Goal: Task Accomplishment & Management: Use online tool/utility

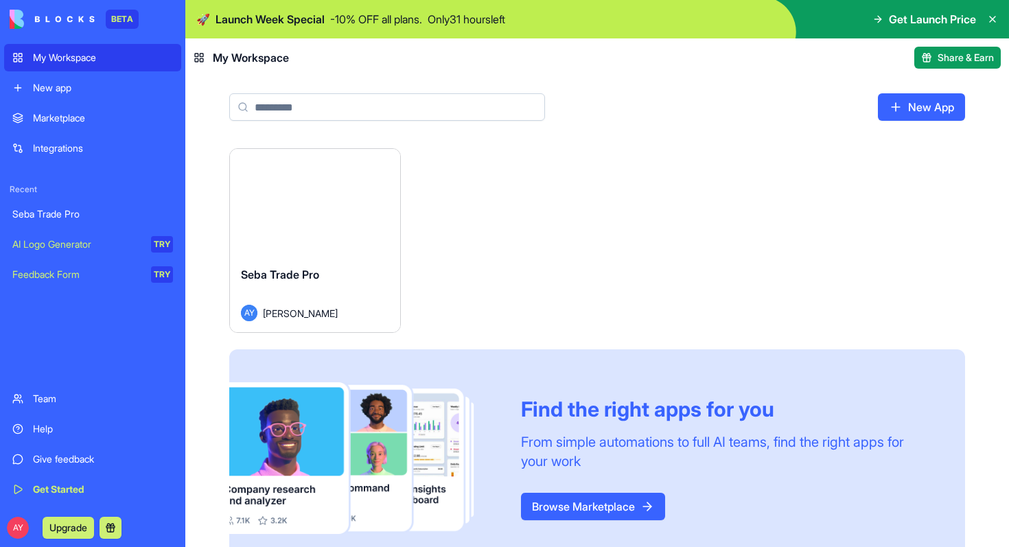
click at [921, 104] on link "New App" at bounding box center [921, 106] width 87 height 27
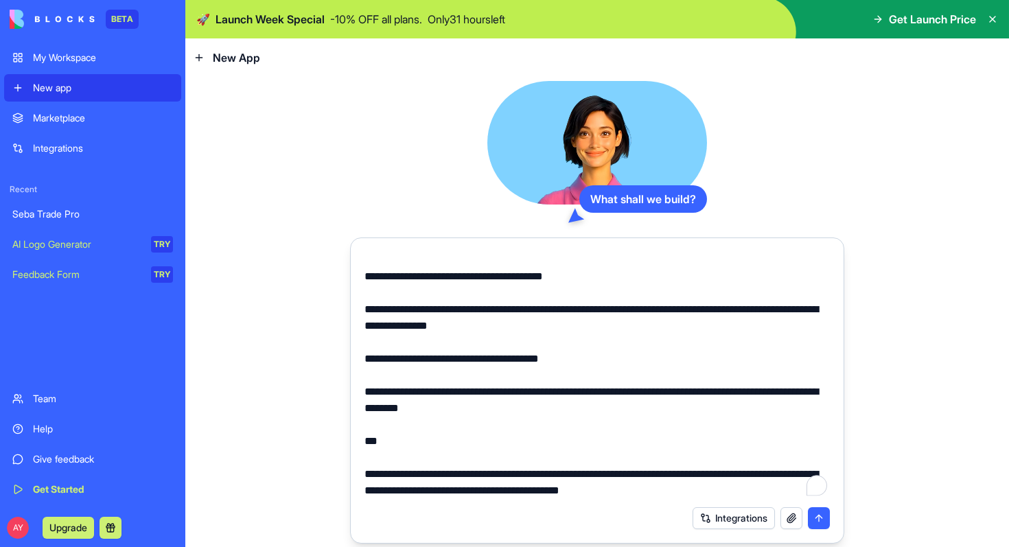
scroll to position [527, 0]
type textarea "**********"
click at [822, 521] on button "submit" at bounding box center [819, 518] width 22 height 22
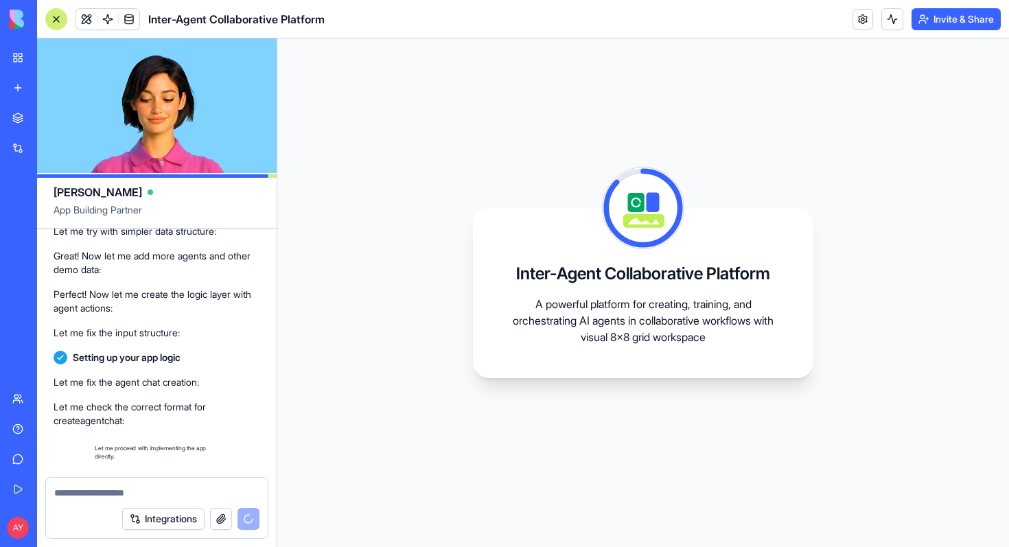
scroll to position [1165, 0]
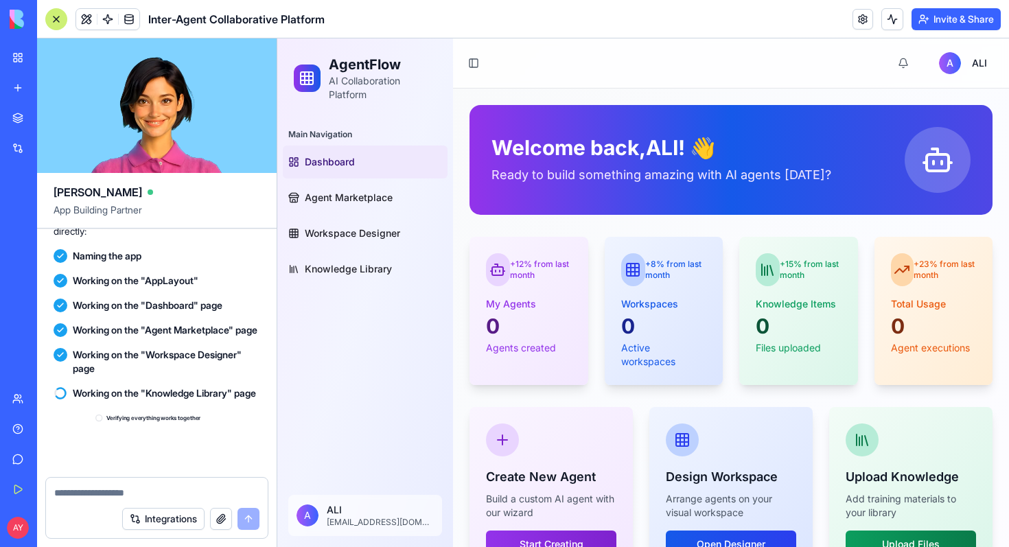
scroll to position [1445, 0]
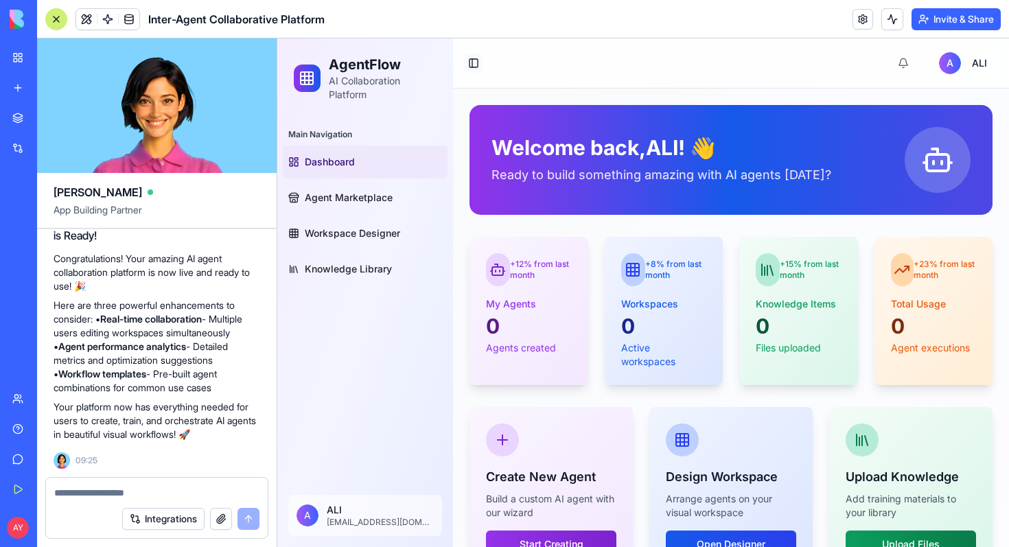
click at [474, 67] on button "Toggle Sidebar" at bounding box center [473, 63] width 19 height 19
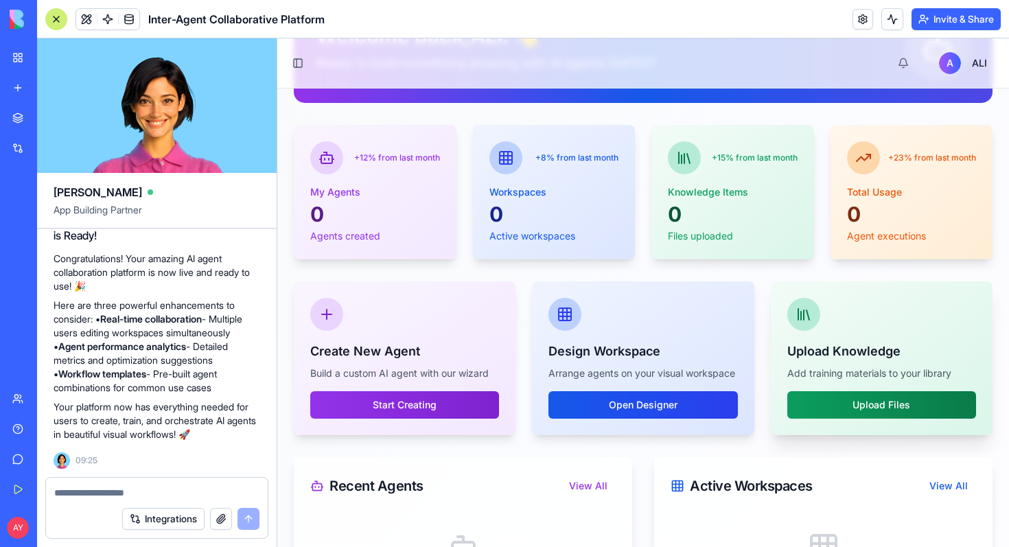
scroll to position [0, 0]
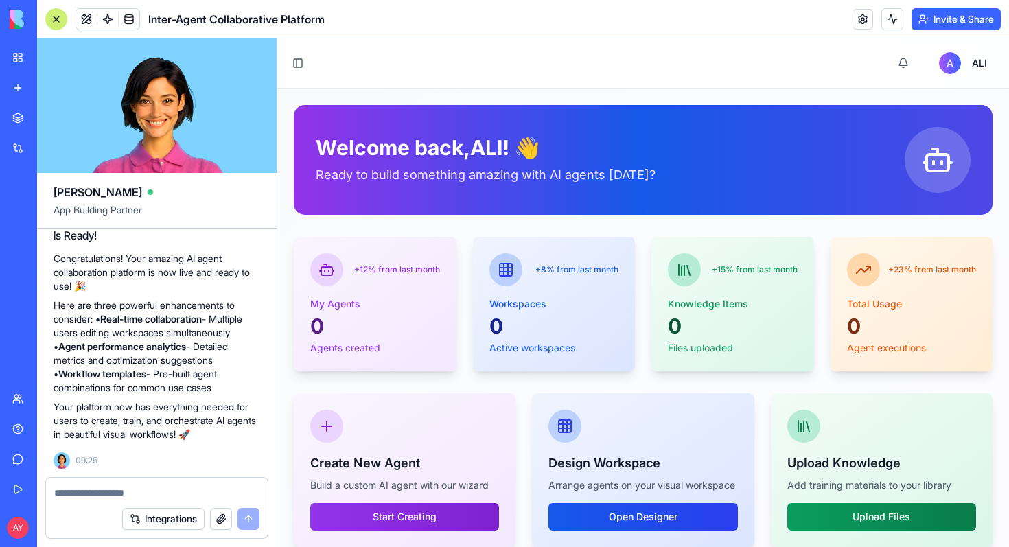
click at [87, 498] on textarea at bounding box center [156, 493] width 205 height 14
paste textarea "**********"
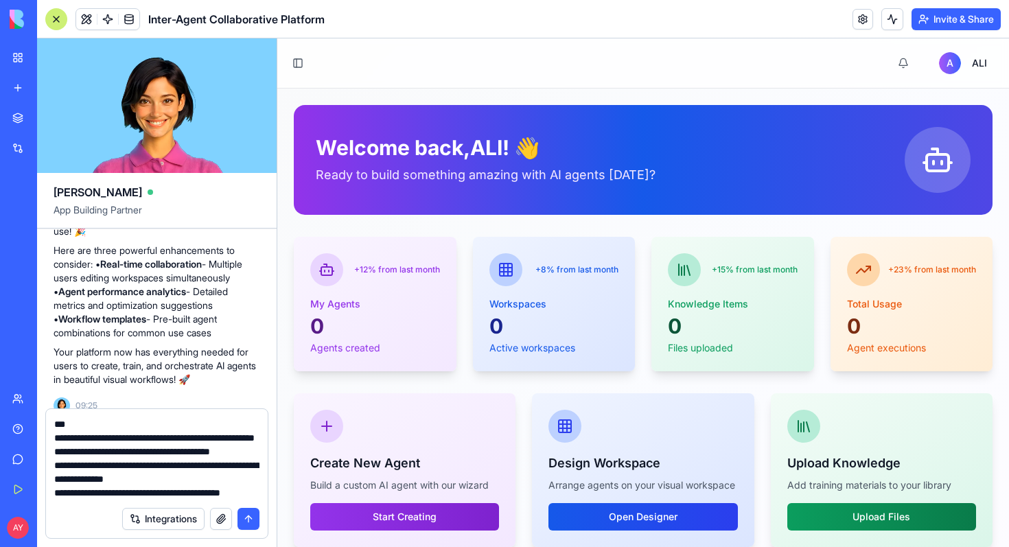
type textarea "**********"
click at [245, 517] on button "submit" at bounding box center [248, 519] width 22 height 22
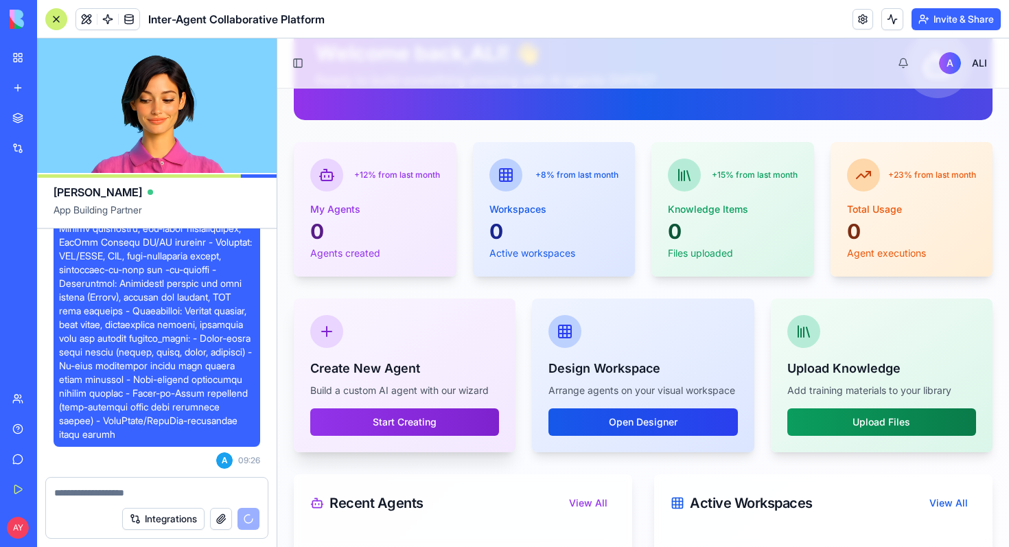
scroll to position [0, 0]
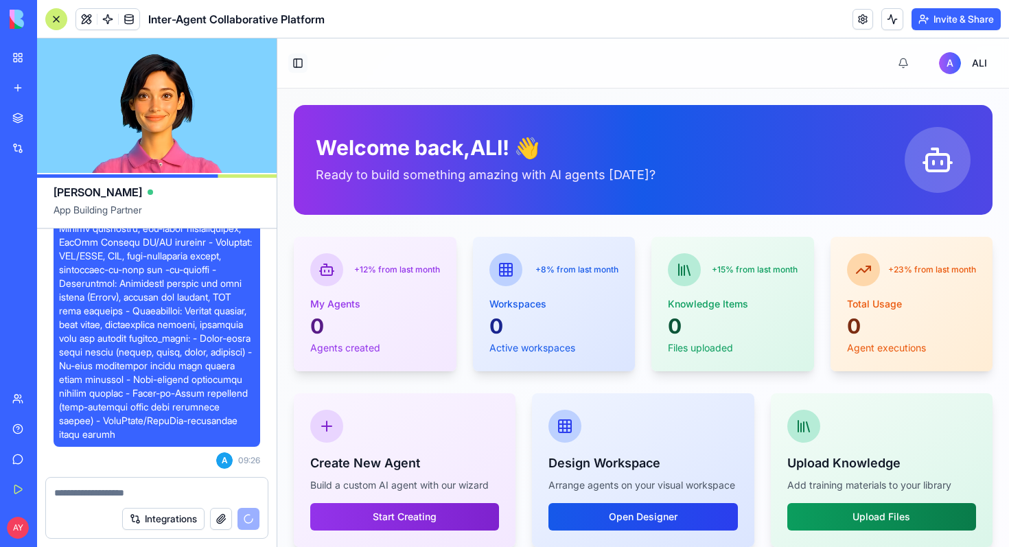
click at [302, 66] on button "Toggle Sidebar" at bounding box center [297, 63] width 19 height 19
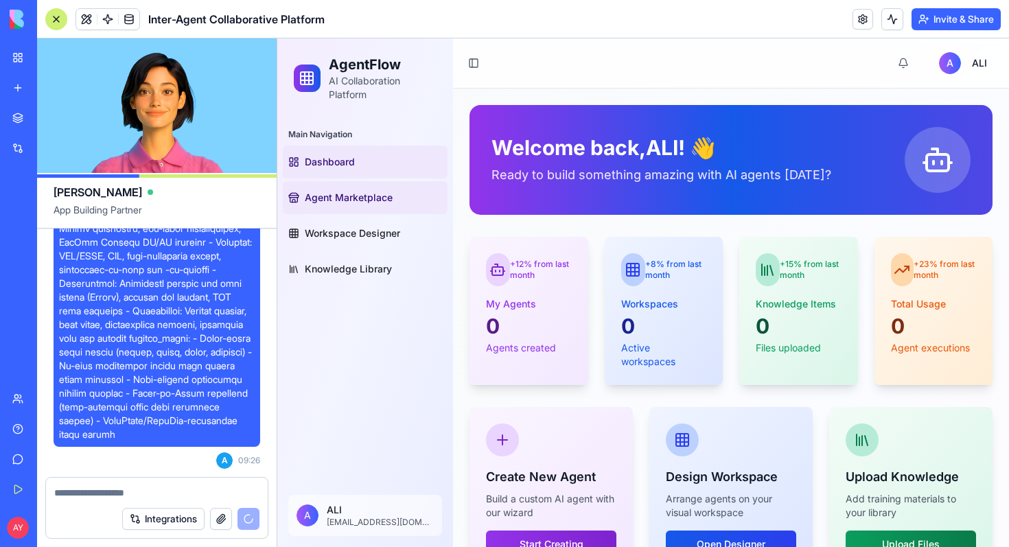
click at [352, 200] on span "Agent Marketplace" at bounding box center [349, 198] width 88 height 14
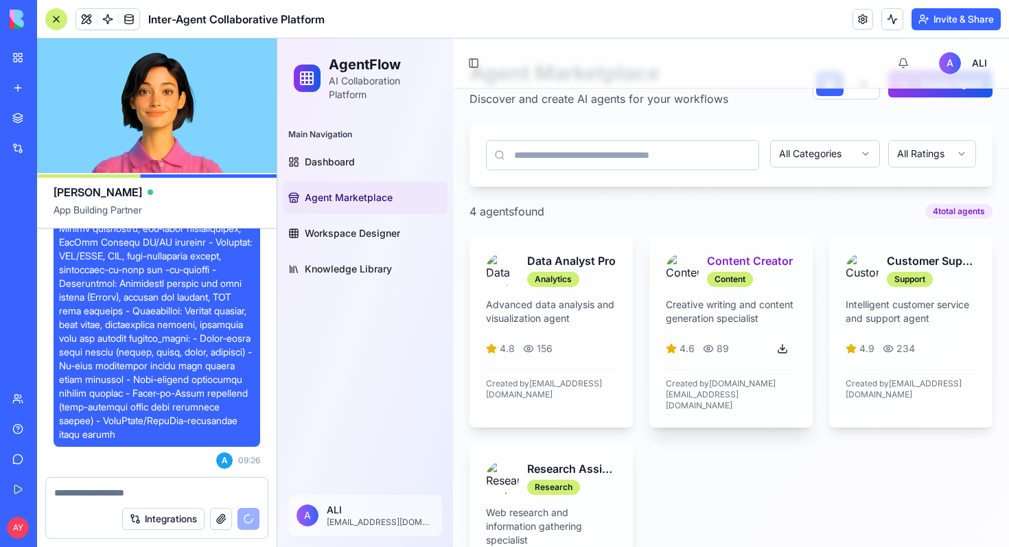
scroll to position [40, 0]
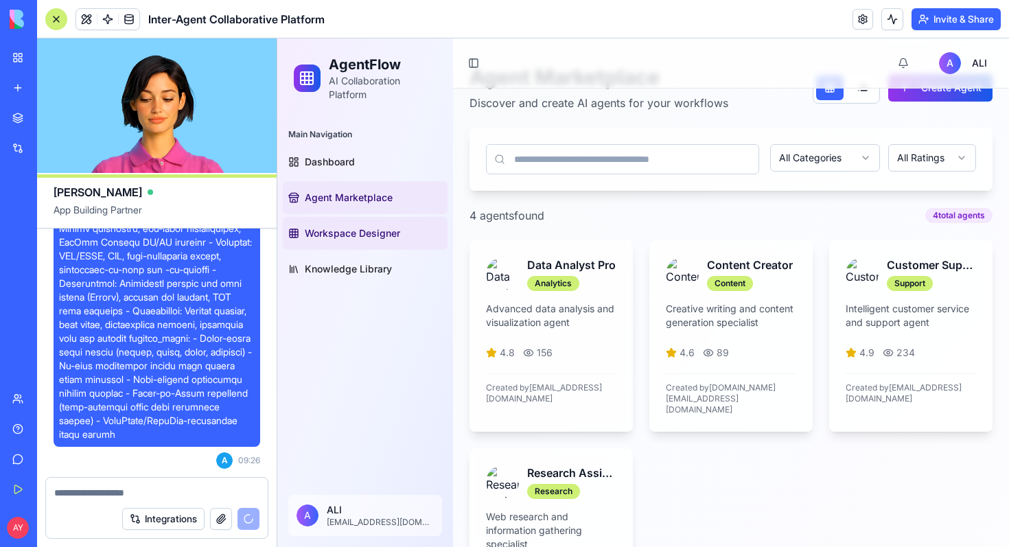
click at [361, 231] on span "Workspace Designer" at bounding box center [352, 233] width 95 height 14
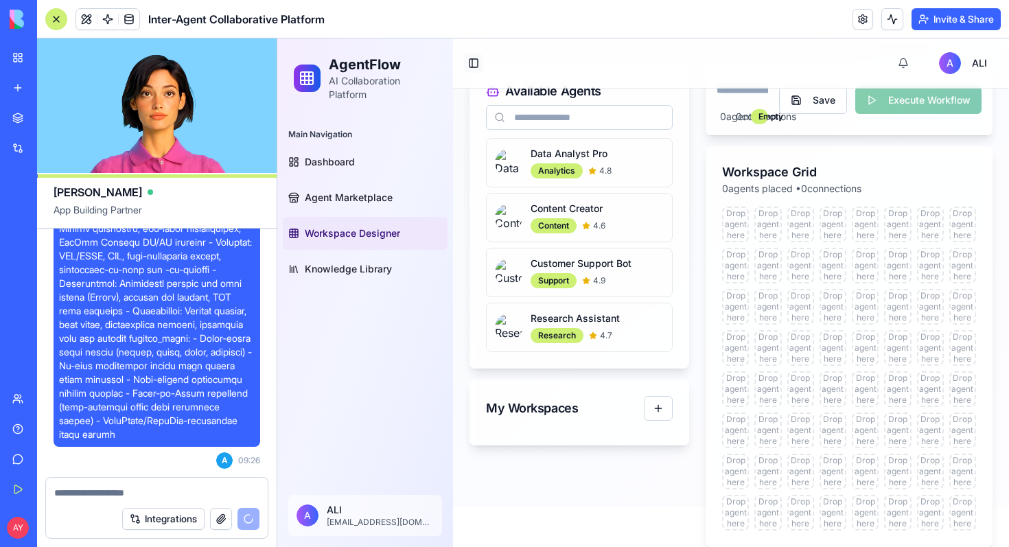
click at [473, 66] on button "Toggle Sidebar" at bounding box center [473, 63] width 19 height 19
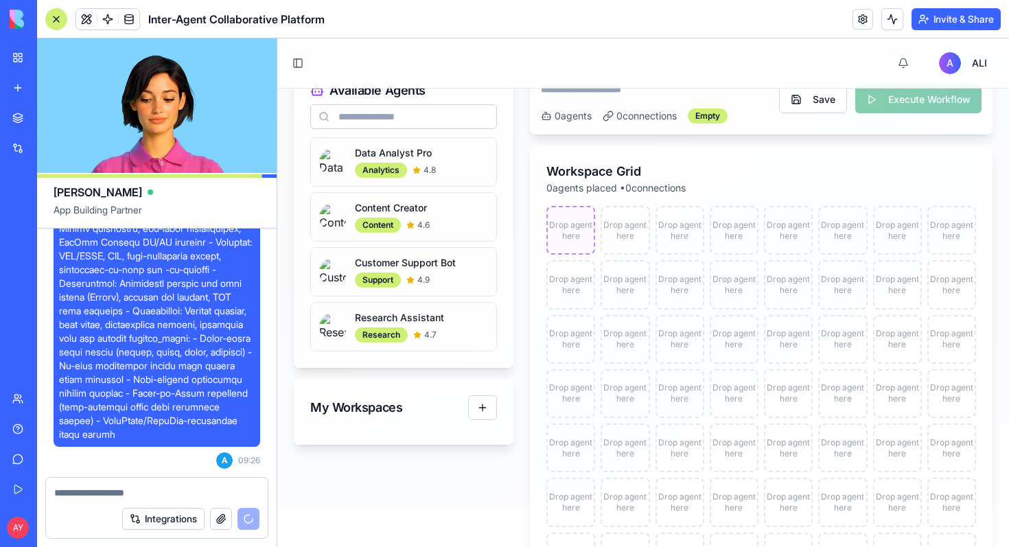
click at [581, 225] on div "Drop agent here" at bounding box center [571, 231] width 46 height 22
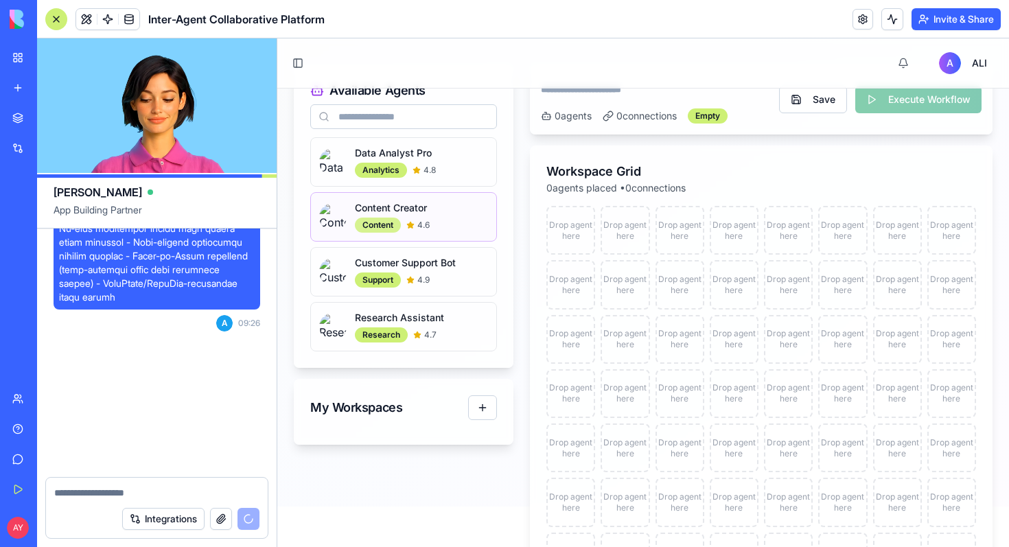
scroll to position [2774, 0]
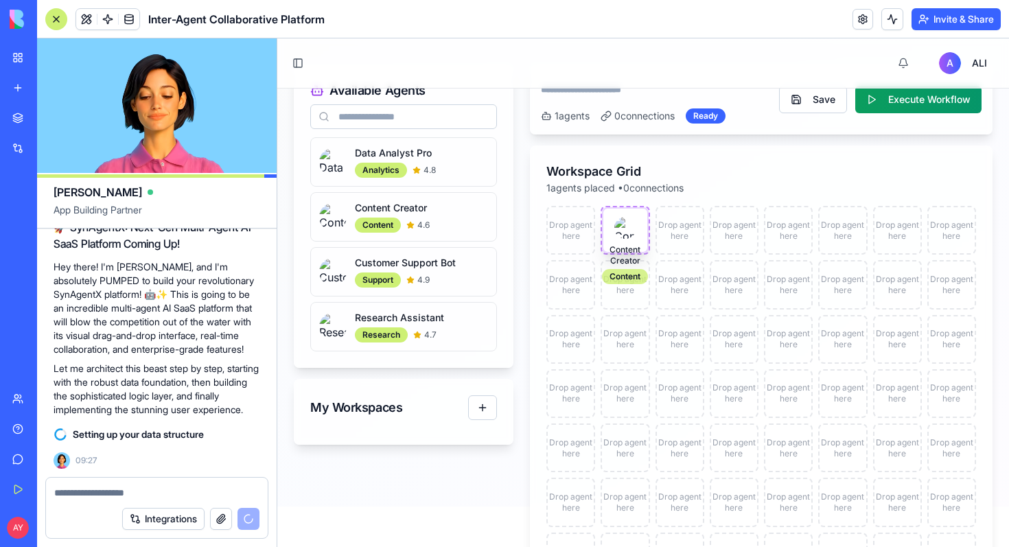
click at [630, 276] on div "Content" at bounding box center [625, 276] width 46 height 15
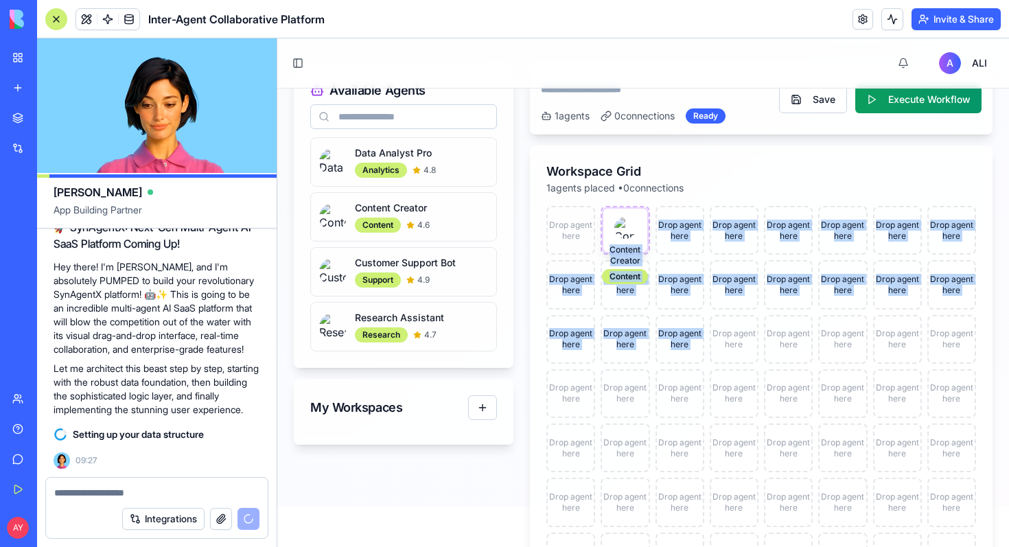
drag, startPoint x: 647, startPoint y: 242, endPoint x: 716, endPoint y: 312, distance: 98.5
click at [716, 312] on div "Drop agent here Content Creator Content Drop agent here Drop agent here Drop ag…" at bounding box center [761, 412] width 430 height 412
click at [677, 303] on div "Drop agent here" at bounding box center [679, 284] width 49 height 49
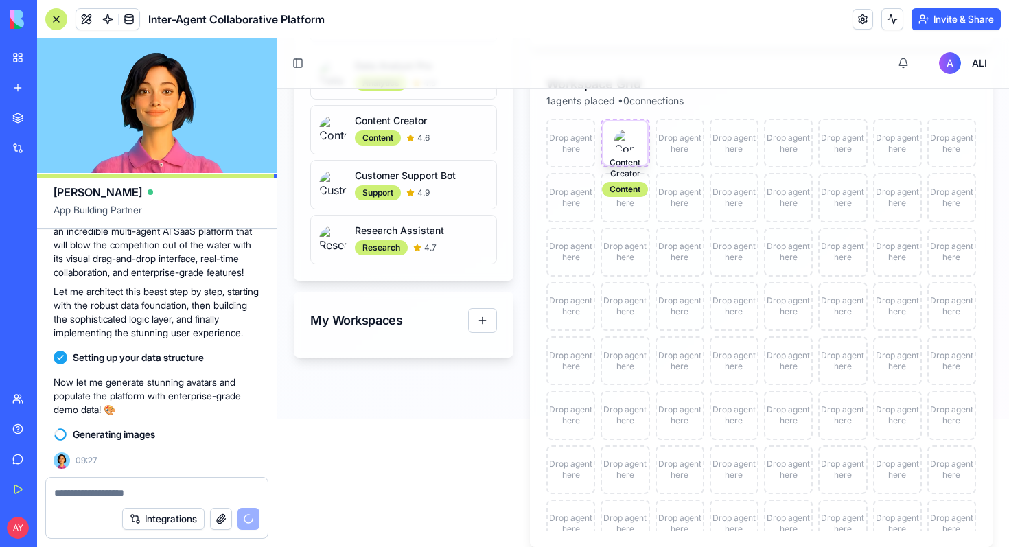
scroll to position [0, 0]
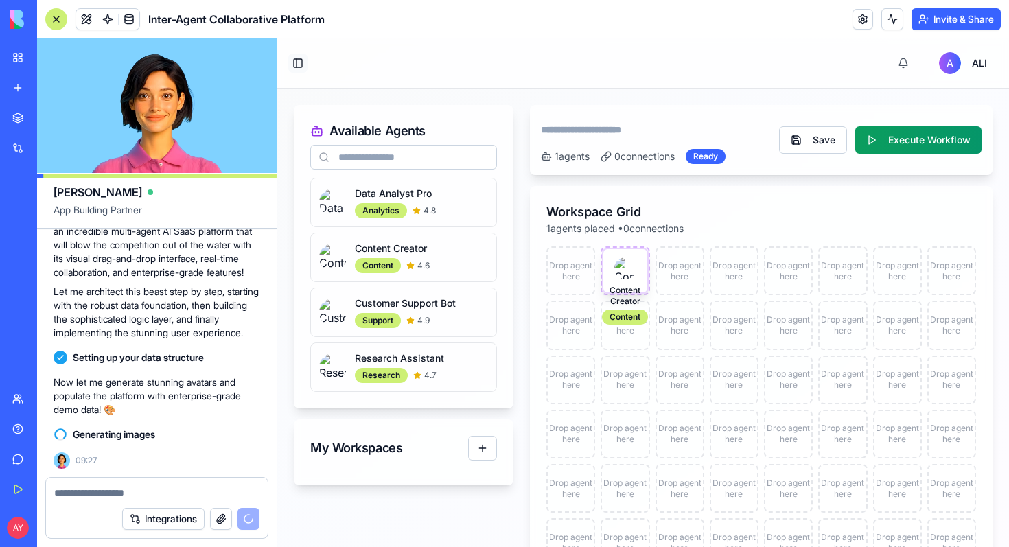
click at [292, 62] on button "Toggle Sidebar" at bounding box center [297, 63] width 19 height 19
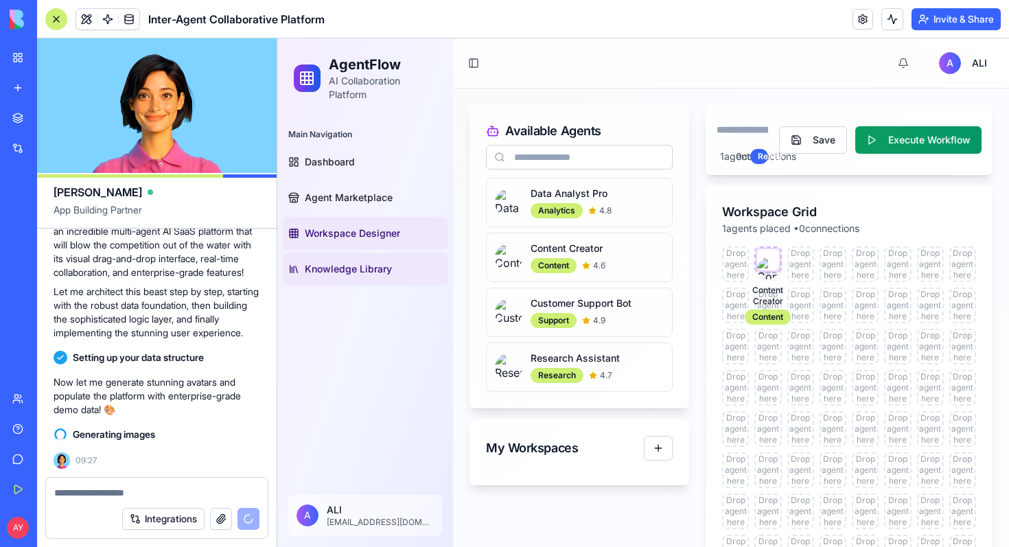
click at [339, 270] on span "Knowledge Library" at bounding box center [348, 269] width 87 height 14
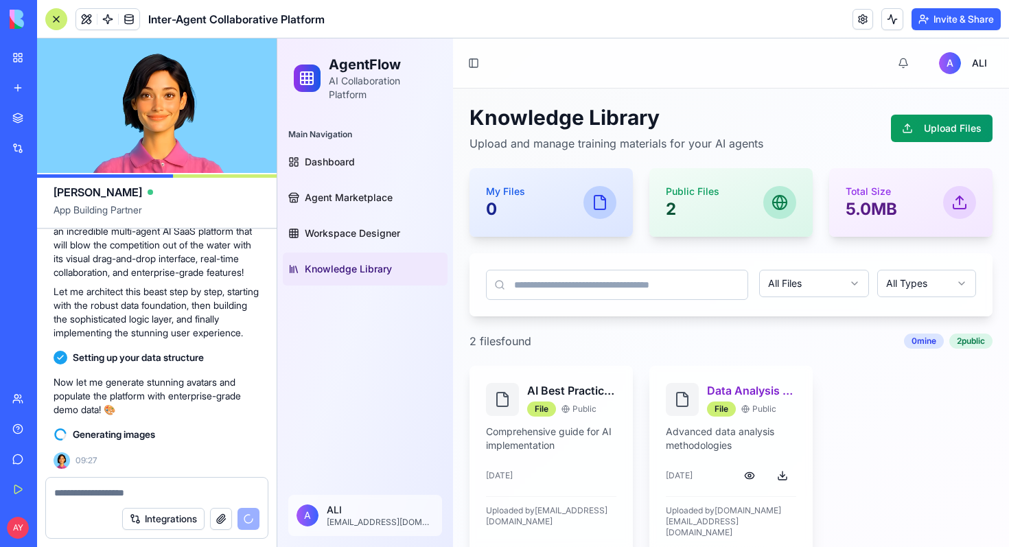
scroll to position [13, 0]
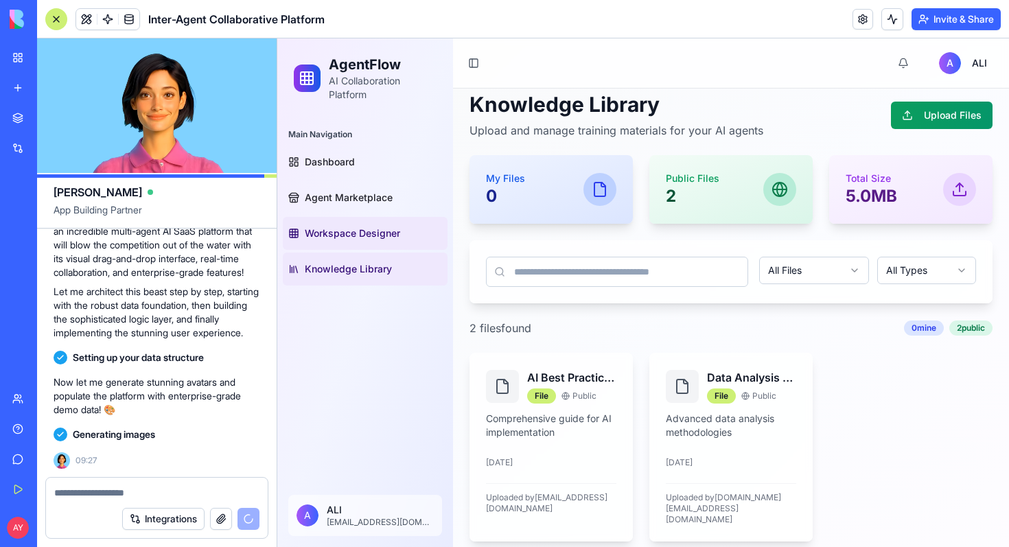
click at [353, 237] on span "Workspace Designer" at bounding box center [352, 233] width 95 height 14
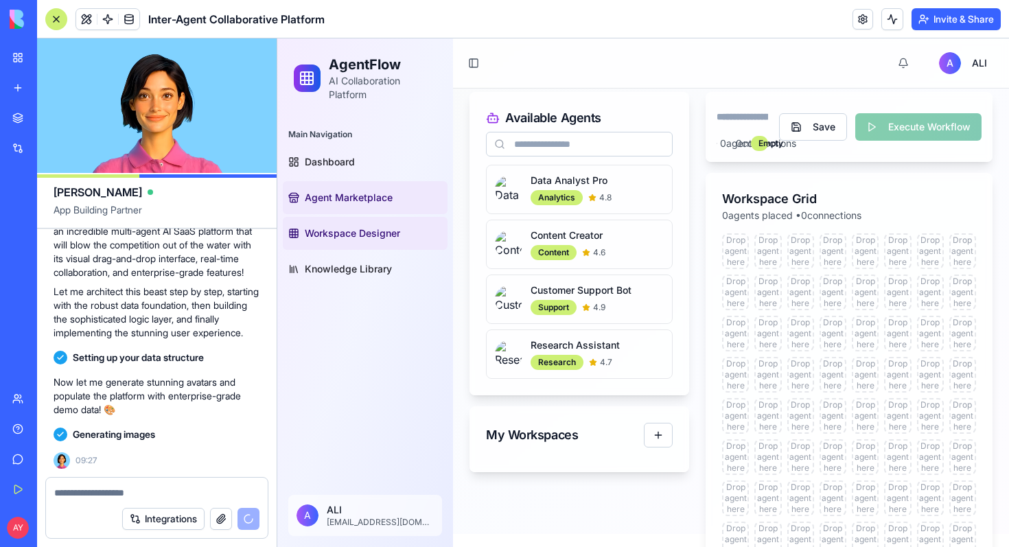
click at [349, 198] on span "Agent Marketplace" at bounding box center [349, 198] width 88 height 14
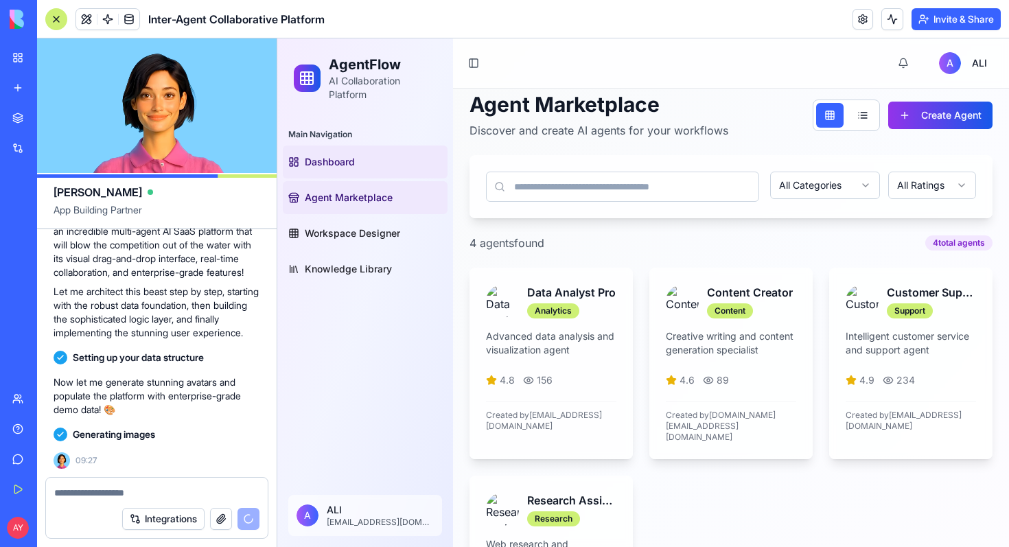
click at [350, 165] on span "Dashboard" at bounding box center [330, 162] width 50 height 14
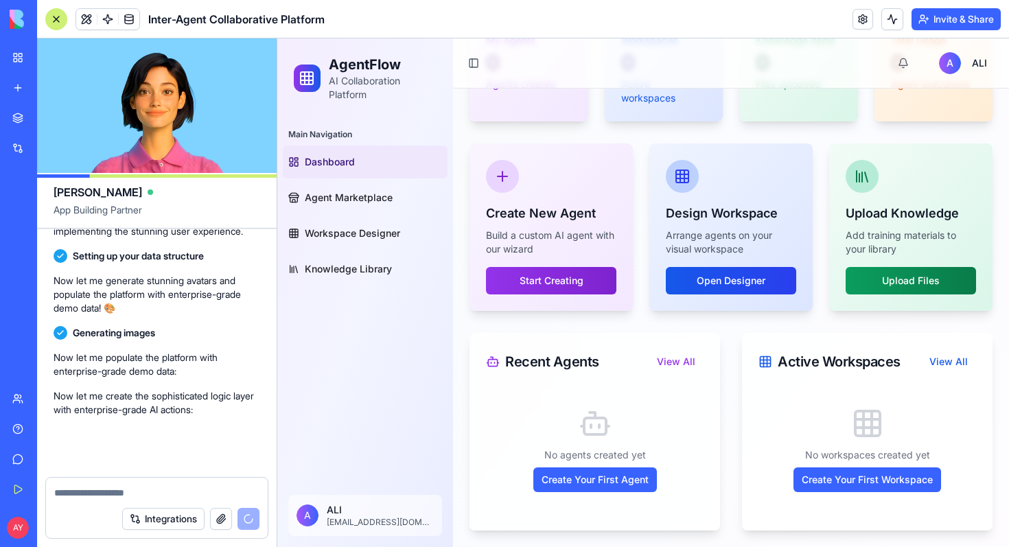
scroll to position [2952, 0]
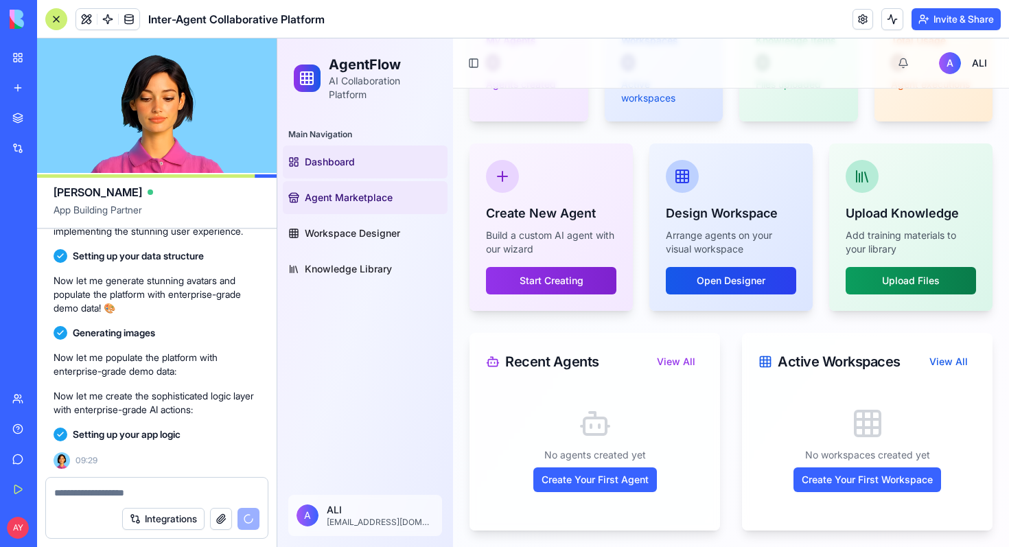
click at [336, 199] on span "Agent Marketplace" at bounding box center [349, 198] width 88 height 14
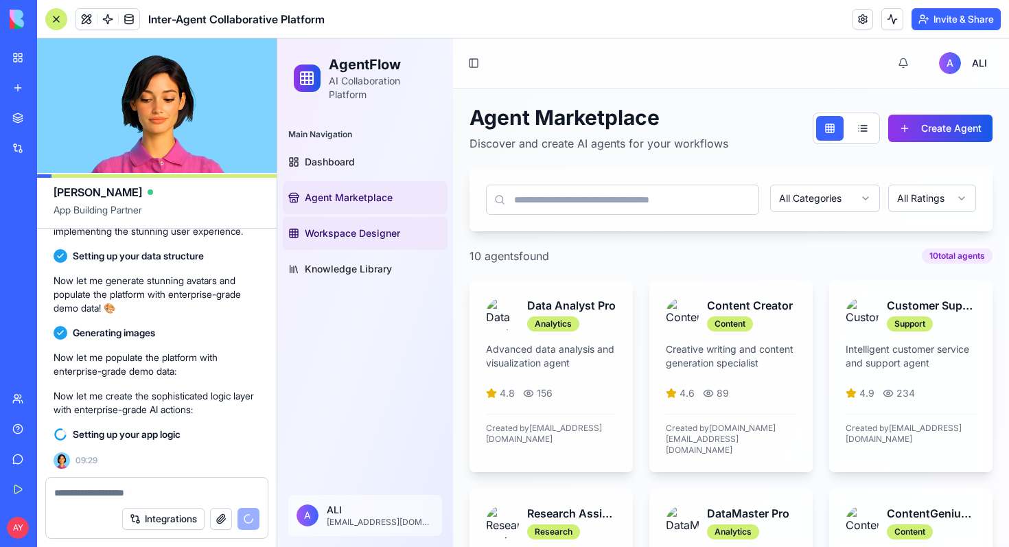
click at [369, 248] on link "Workspace Designer" at bounding box center [365, 233] width 165 height 33
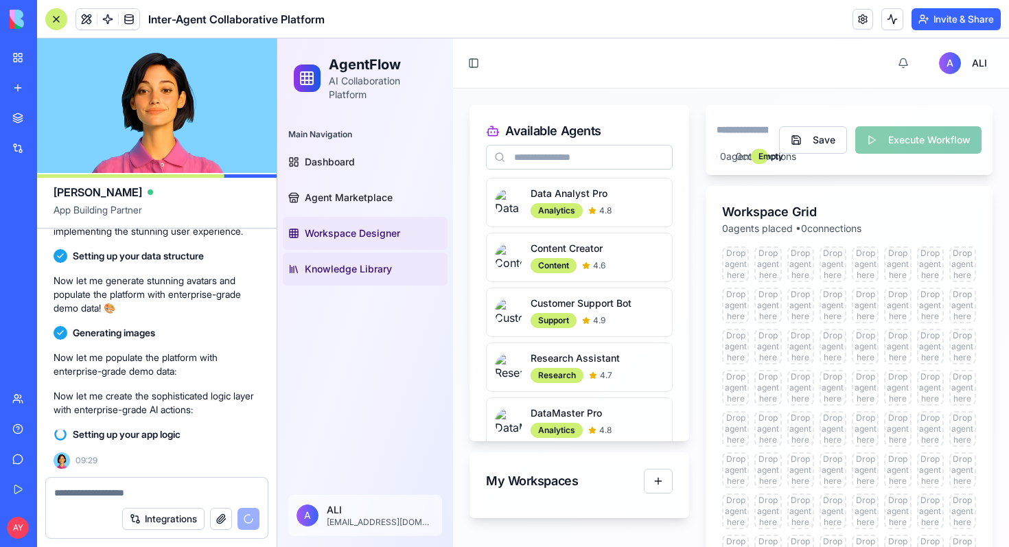
click at [364, 275] on span "Knowledge Library" at bounding box center [348, 269] width 87 height 14
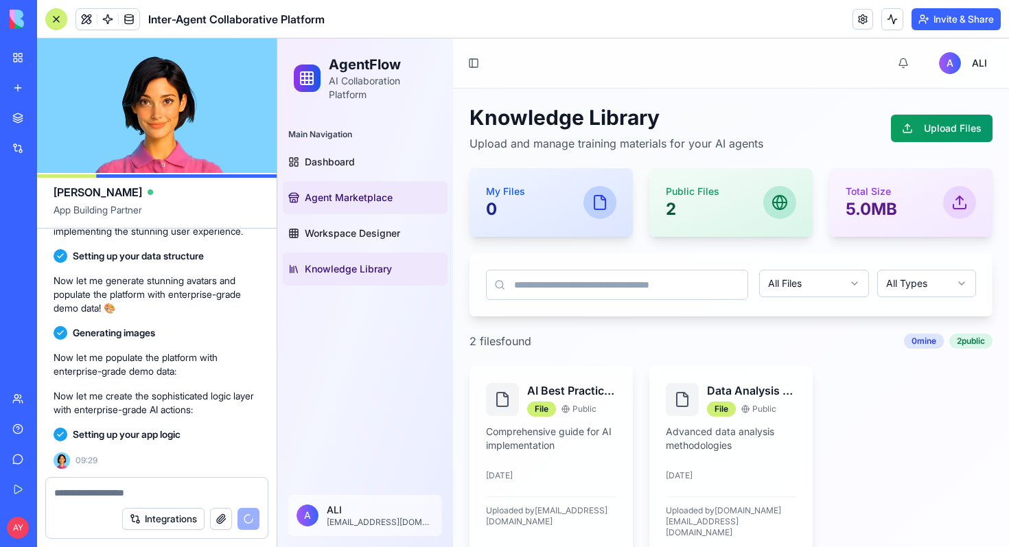
click at [357, 201] on span "Agent Marketplace" at bounding box center [349, 198] width 88 height 14
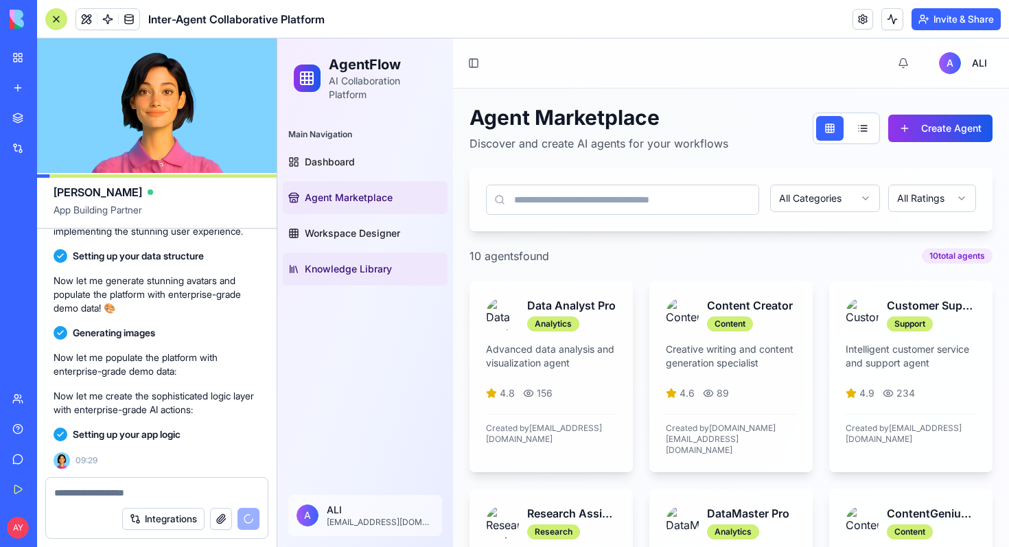
click at [354, 268] on span "Knowledge Library" at bounding box center [348, 269] width 87 height 14
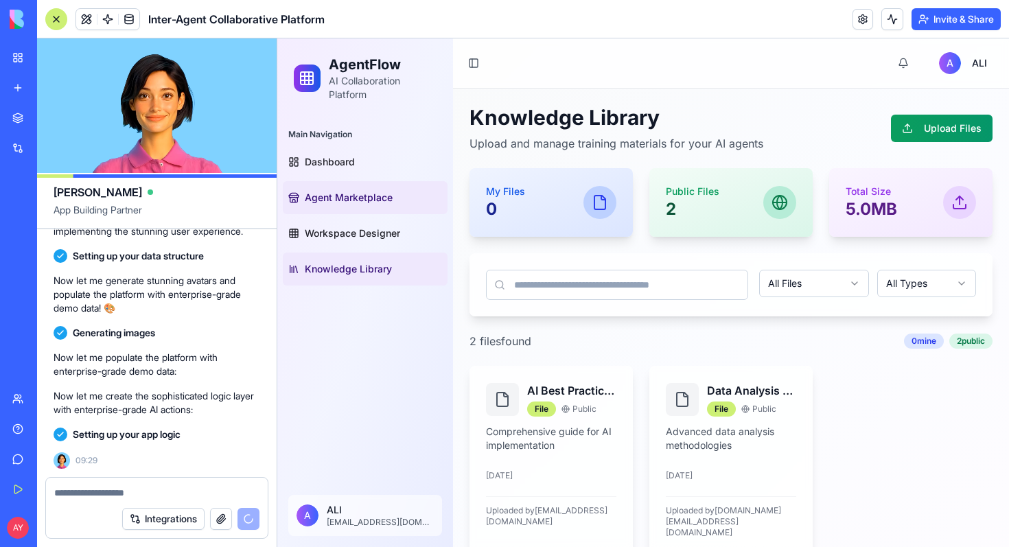
click at [349, 202] on span "Agent Marketplace" at bounding box center [349, 198] width 88 height 14
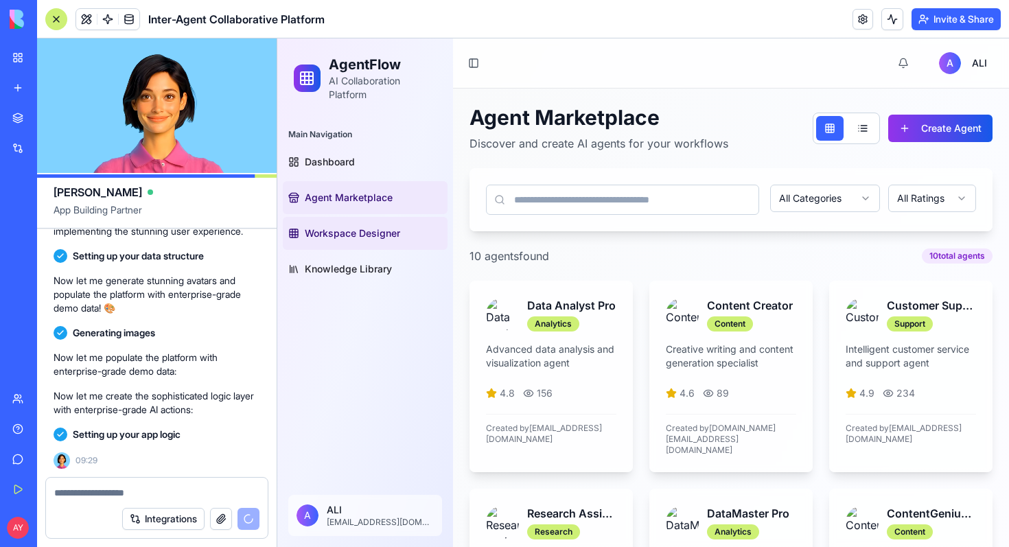
click at [357, 230] on span "Workspace Designer" at bounding box center [352, 233] width 95 height 14
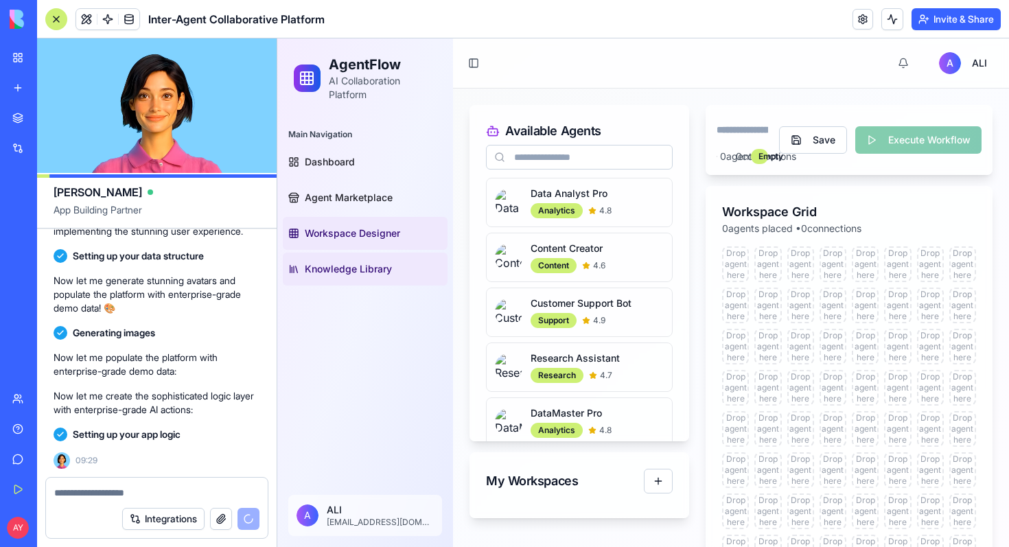
click at [347, 266] on span "Knowledge Library" at bounding box center [348, 269] width 87 height 14
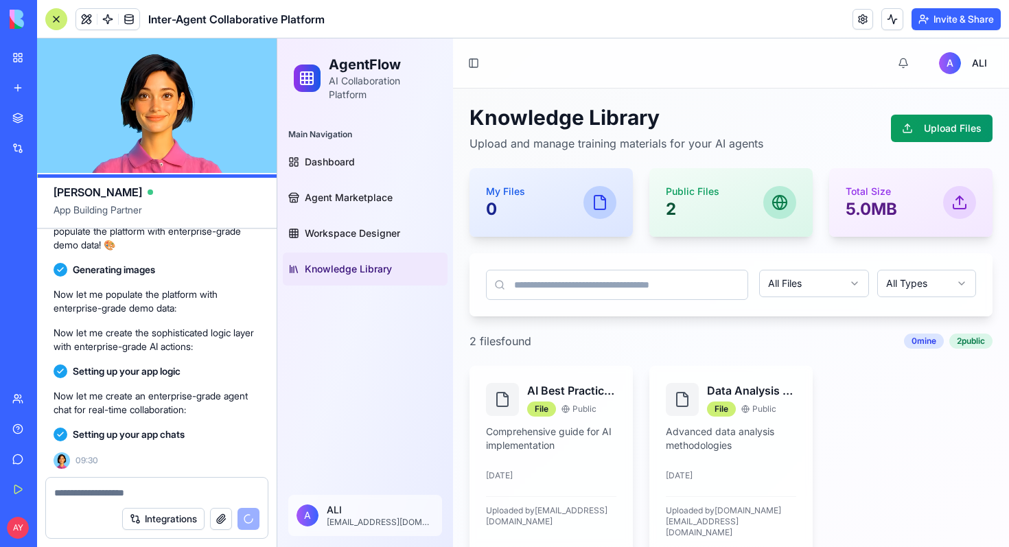
scroll to position [3015, 0]
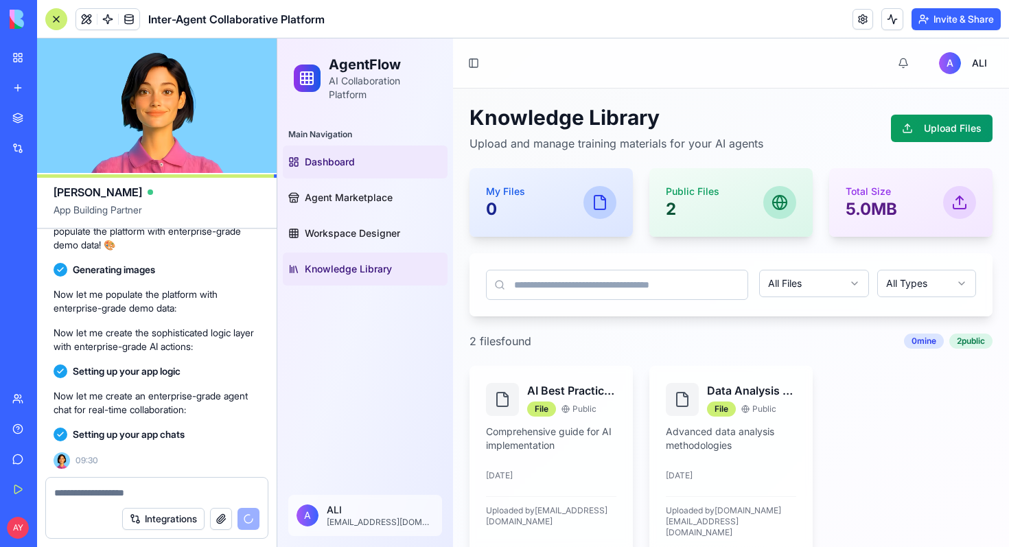
click at [343, 166] on span "Dashboard" at bounding box center [330, 162] width 50 height 14
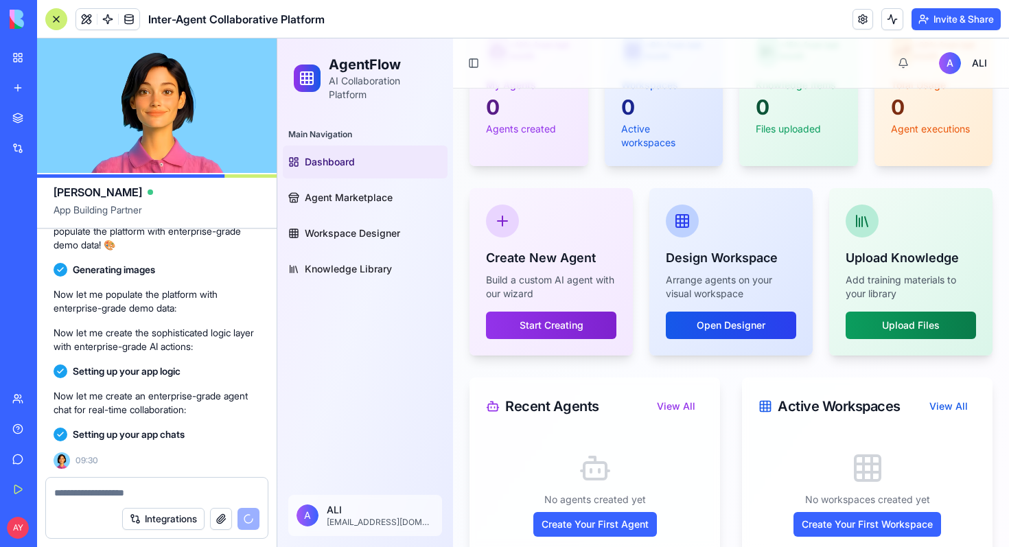
scroll to position [264, 0]
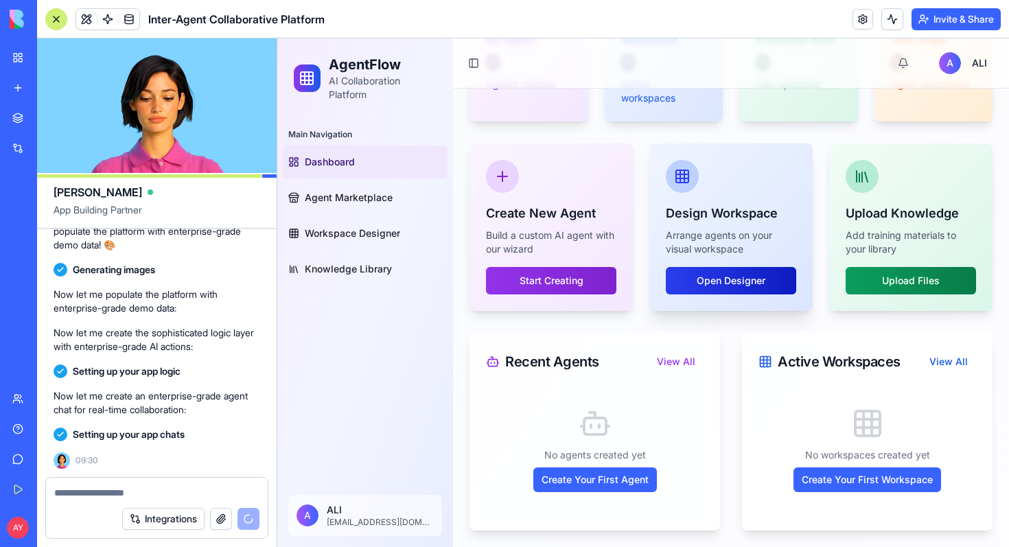
click at [728, 278] on button "Open Designer" at bounding box center [731, 280] width 130 height 27
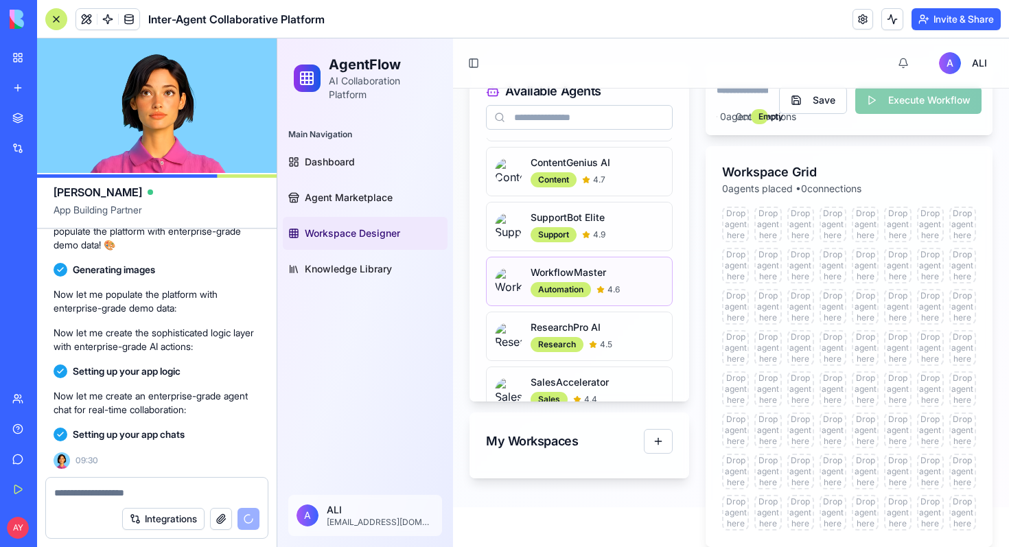
scroll to position [296, 0]
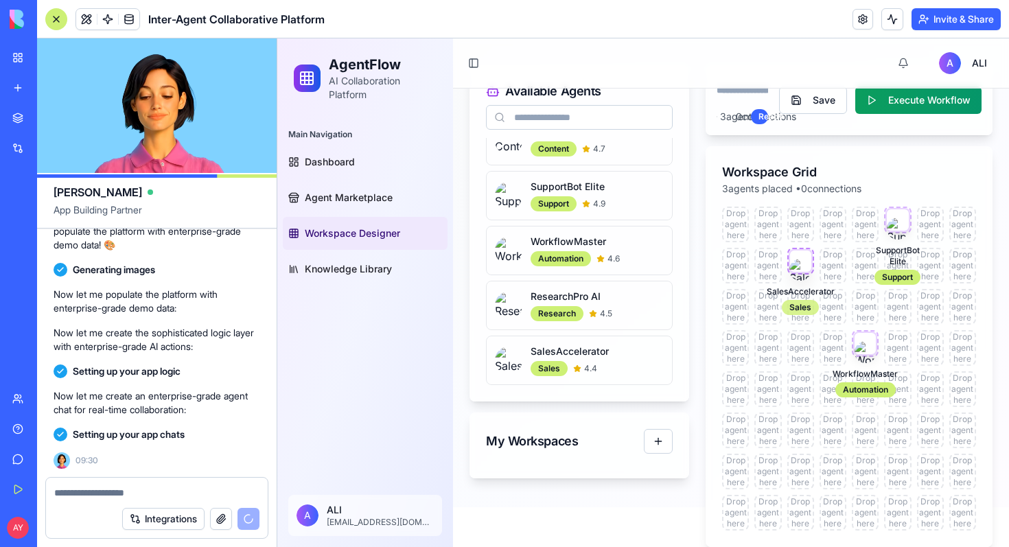
click at [813, 305] on div "Sales" at bounding box center [800, 307] width 37 height 15
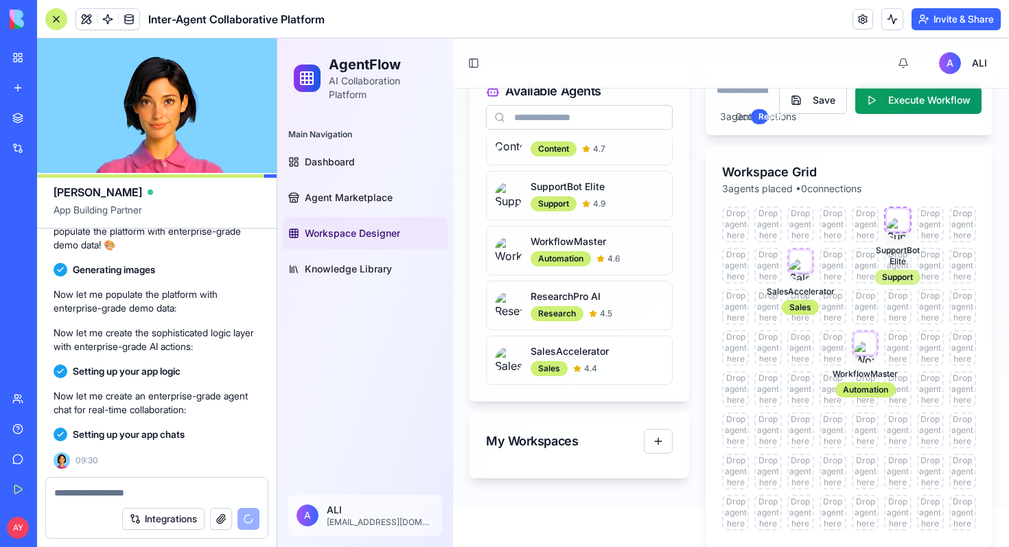
click at [896, 270] on div "Support" at bounding box center [897, 277] width 46 height 15
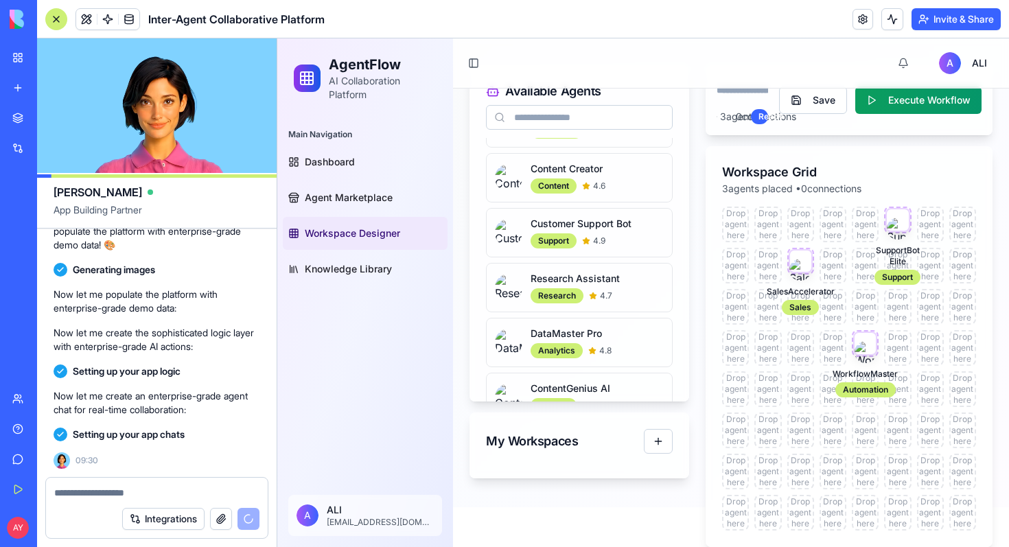
scroll to position [21, 0]
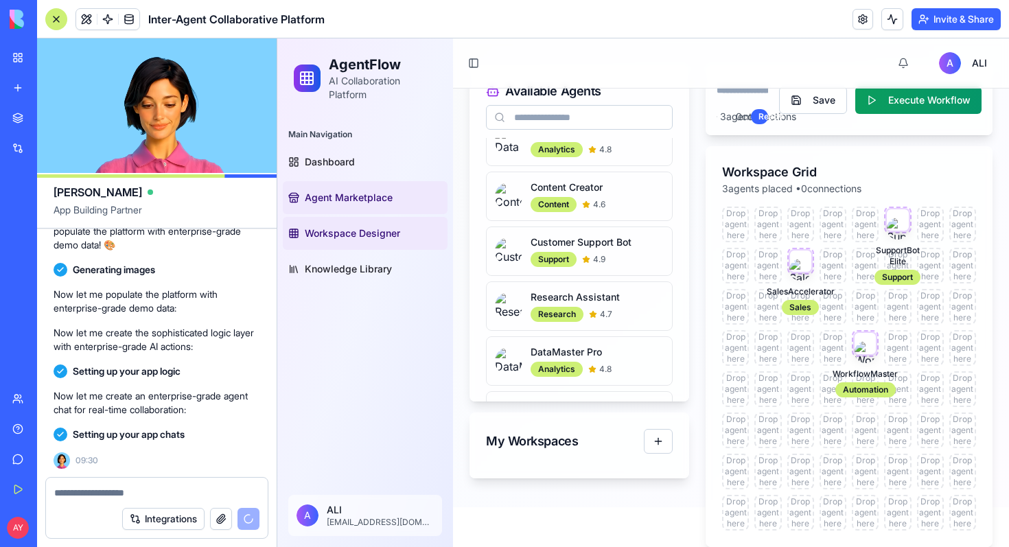
click at [317, 198] on span "Agent Marketplace" at bounding box center [349, 198] width 88 height 14
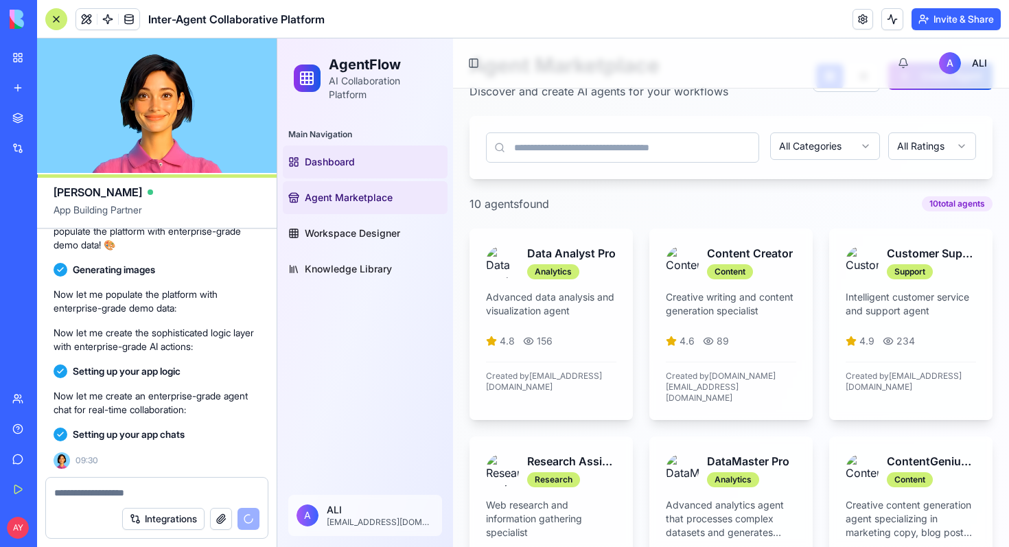
click at [341, 161] on span "Dashboard" at bounding box center [330, 162] width 50 height 14
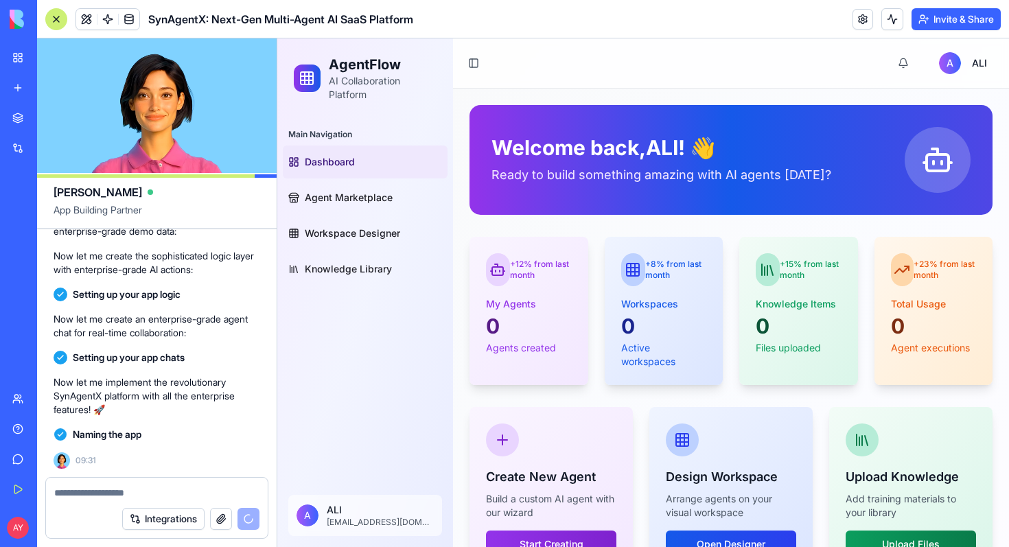
scroll to position [3092, 0]
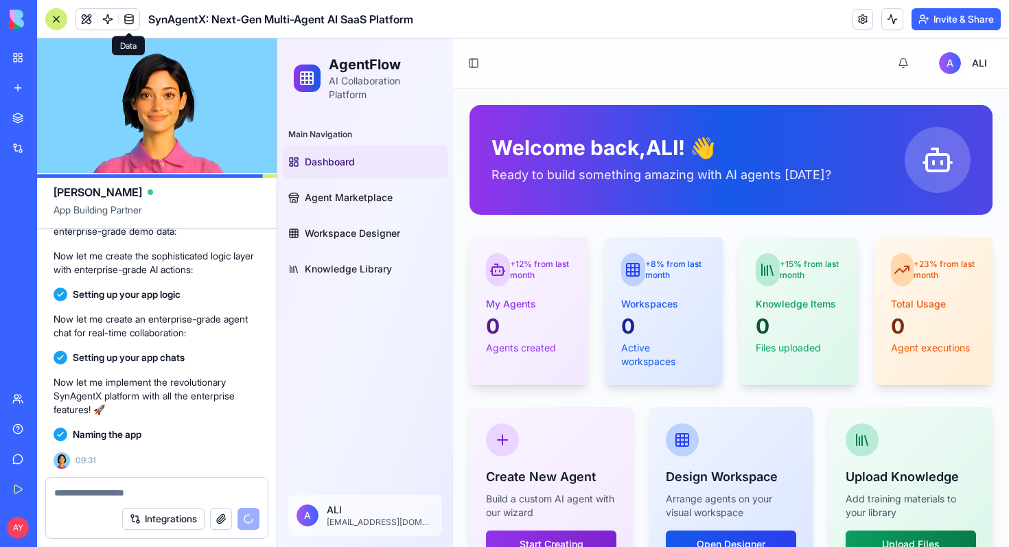
click at [129, 19] on span at bounding box center [129, 19] width 38 height 38
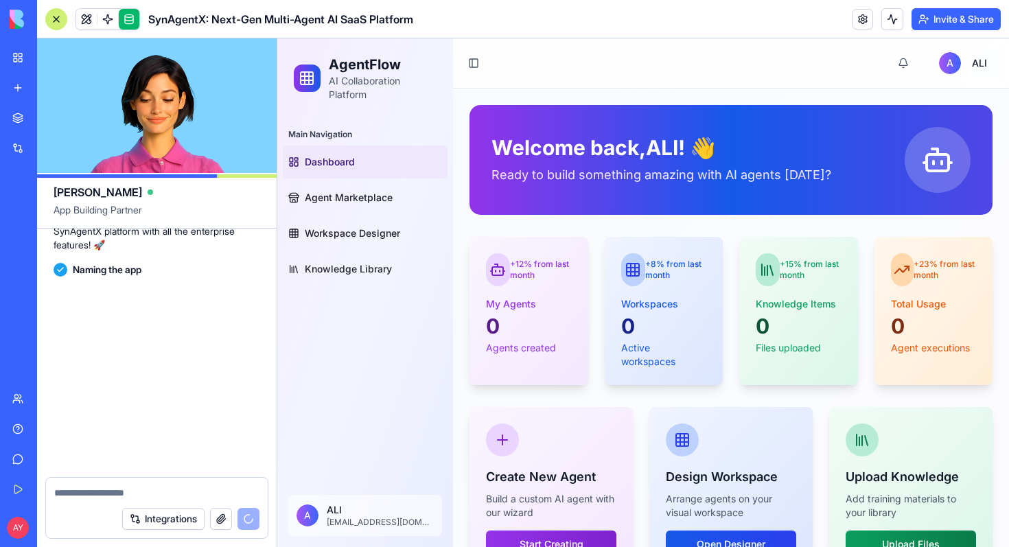
scroll to position [3331, 0]
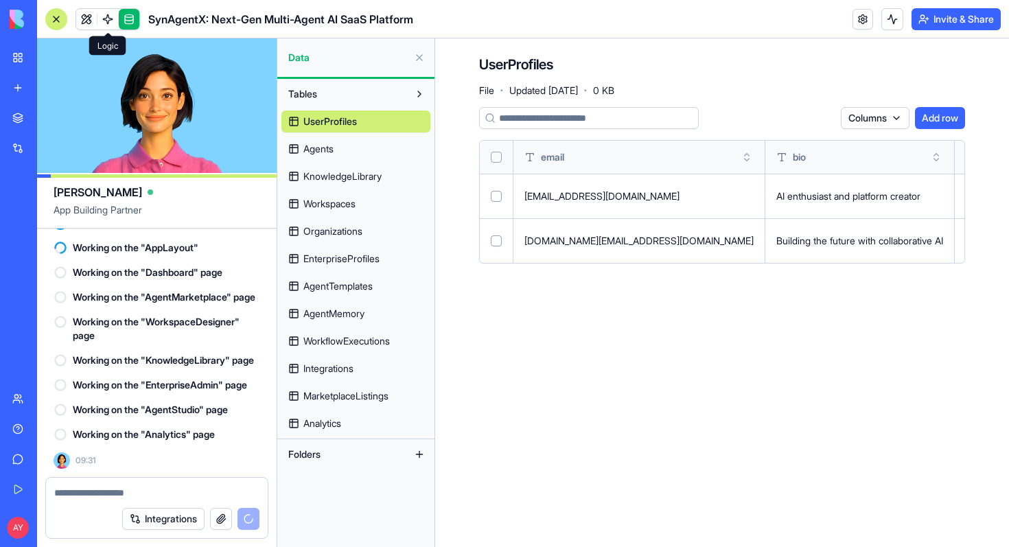
click at [109, 19] on span at bounding box center [108, 19] width 38 height 38
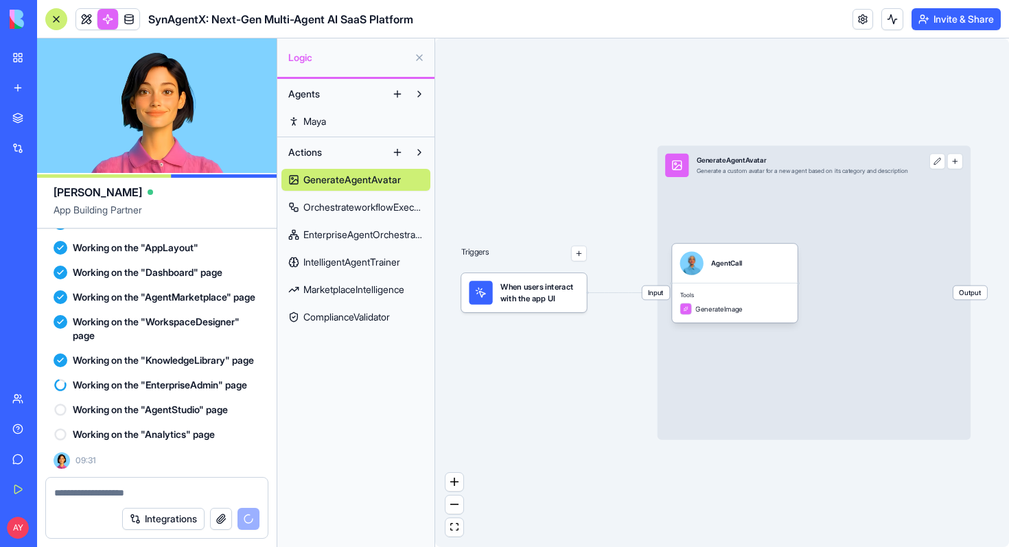
scroll to position [3310, 0]
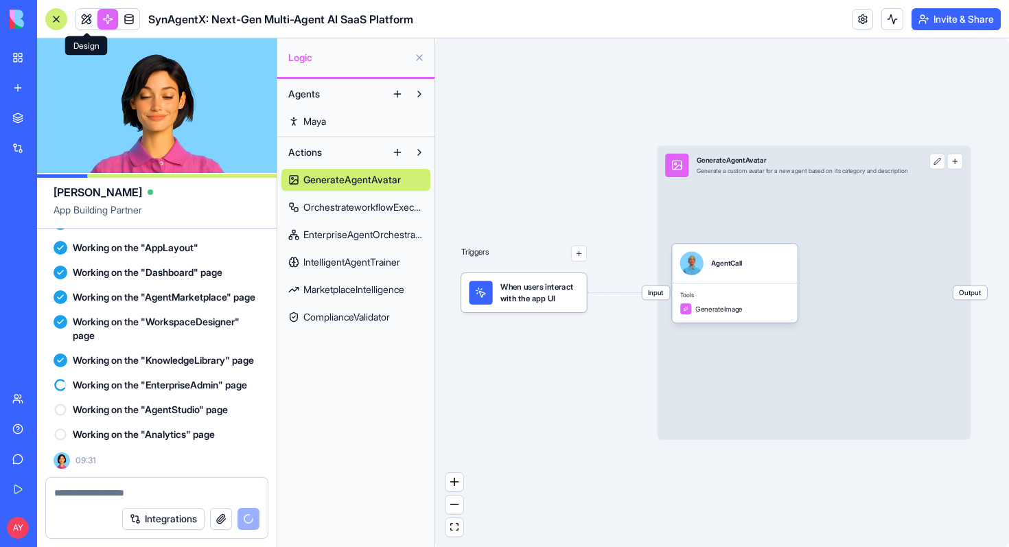
click at [91, 21] on link at bounding box center [86, 19] width 21 height 21
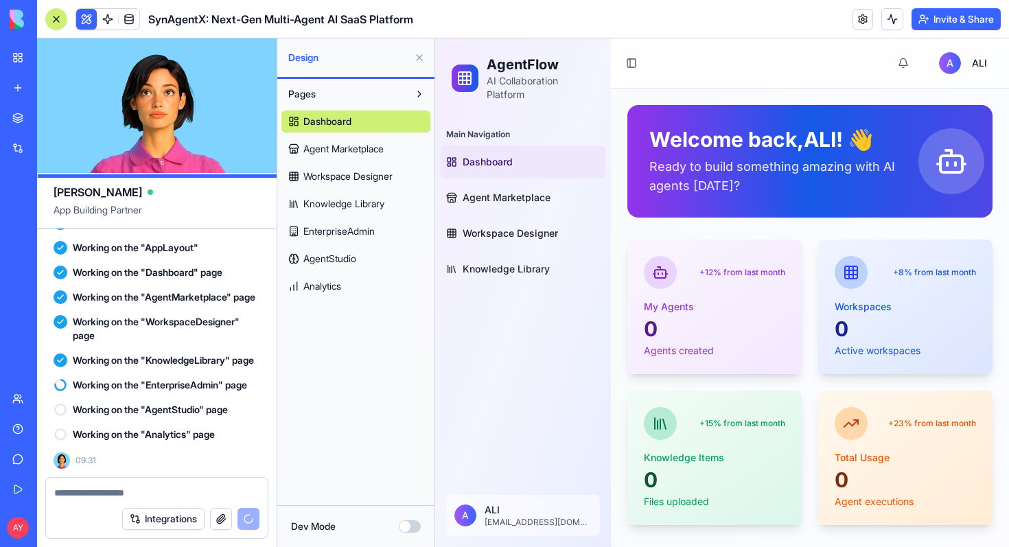
click at [353, 120] on link "Dashboard" at bounding box center [355, 121] width 149 height 22
click at [351, 149] on span "Agent Marketplace" at bounding box center [343, 149] width 80 height 14
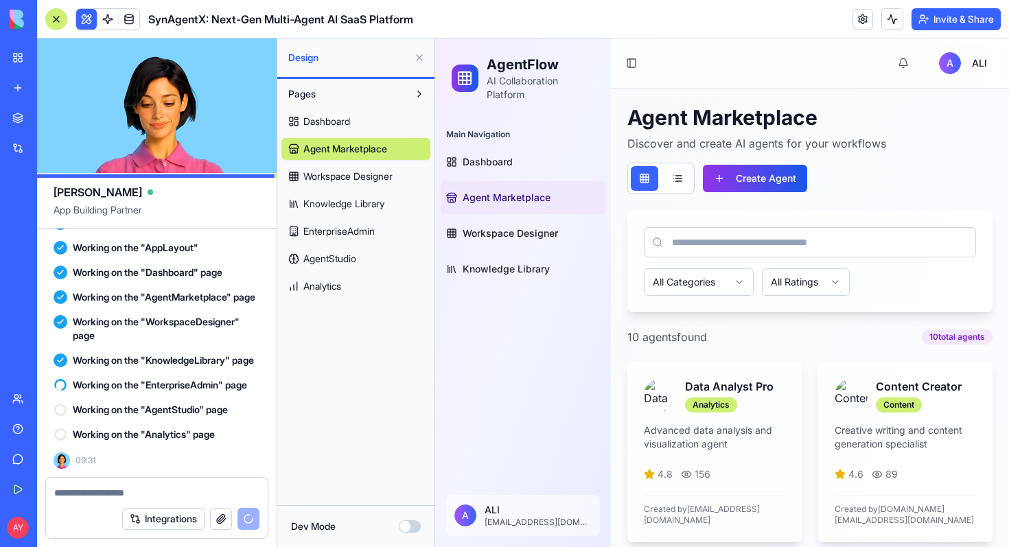
click at [351, 178] on span "Workspace Designer" at bounding box center [347, 177] width 89 height 14
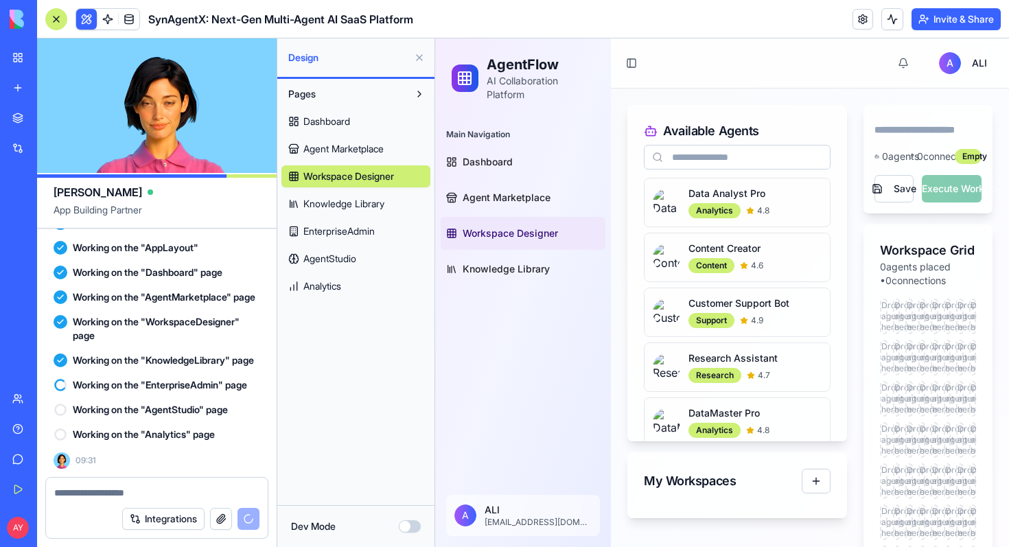
click at [347, 210] on span "Knowledge Library" at bounding box center [343, 204] width 81 height 14
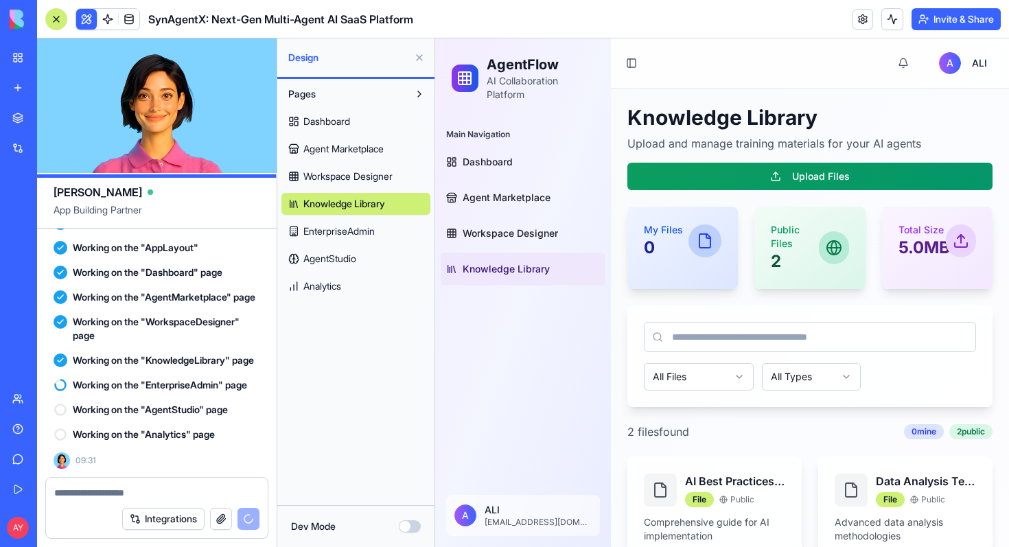
click at [348, 234] on span "EnterpriseAdmin" at bounding box center [338, 231] width 71 height 14
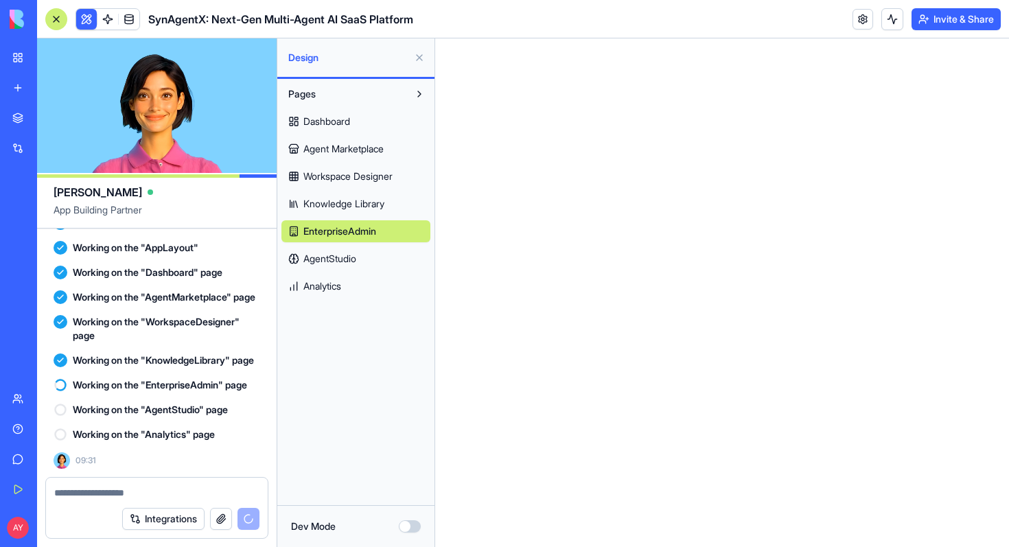
click at [348, 261] on span "AgentStudio" at bounding box center [329, 259] width 53 height 14
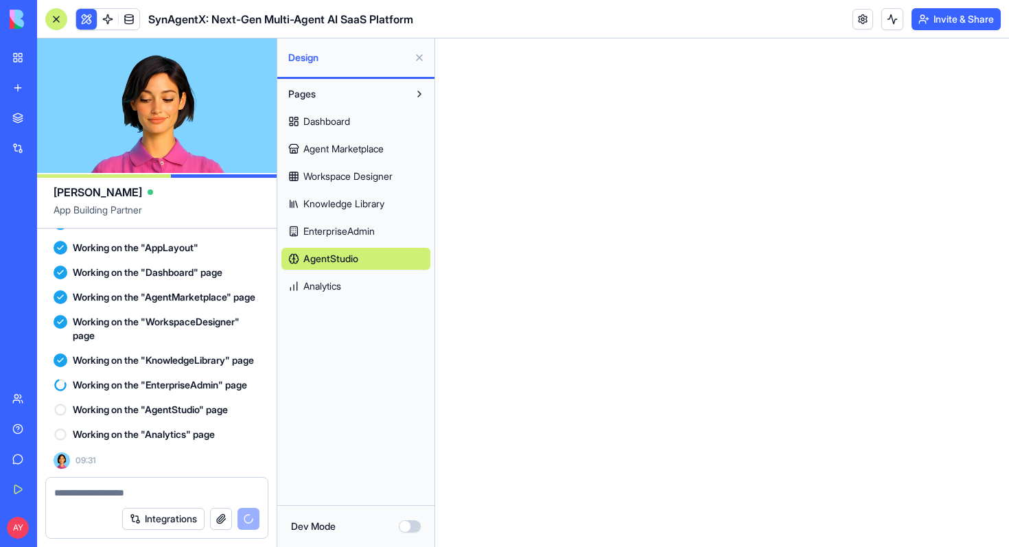
click at [343, 119] on span "Dashboard" at bounding box center [326, 122] width 47 height 14
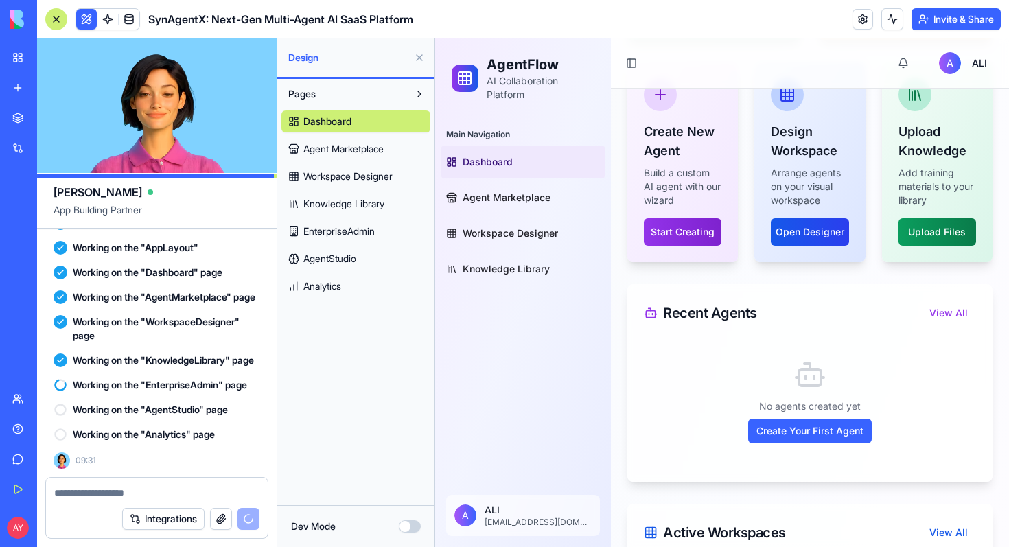
scroll to position [466, 0]
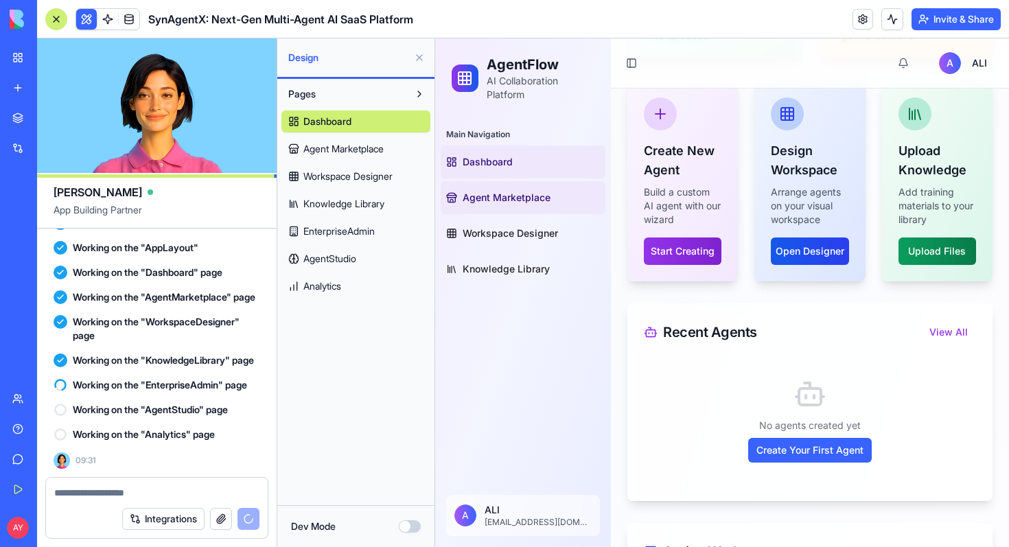
click at [532, 205] on link "Agent Marketplace" at bounding box center [523, 197] width 165 height 33
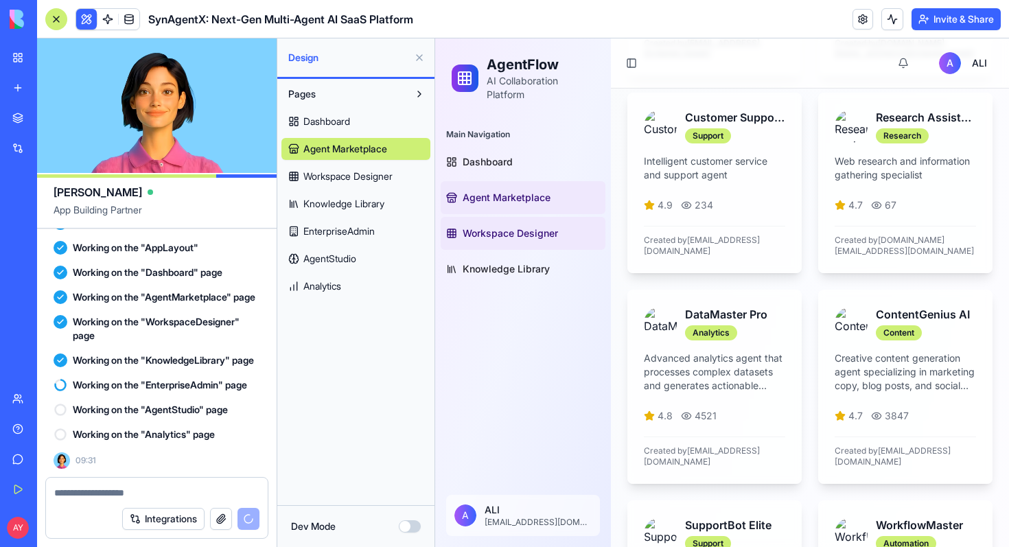
click at [514, 240] on link "Workspace Designer" at bounding box center [523, 233] width 165 height 33
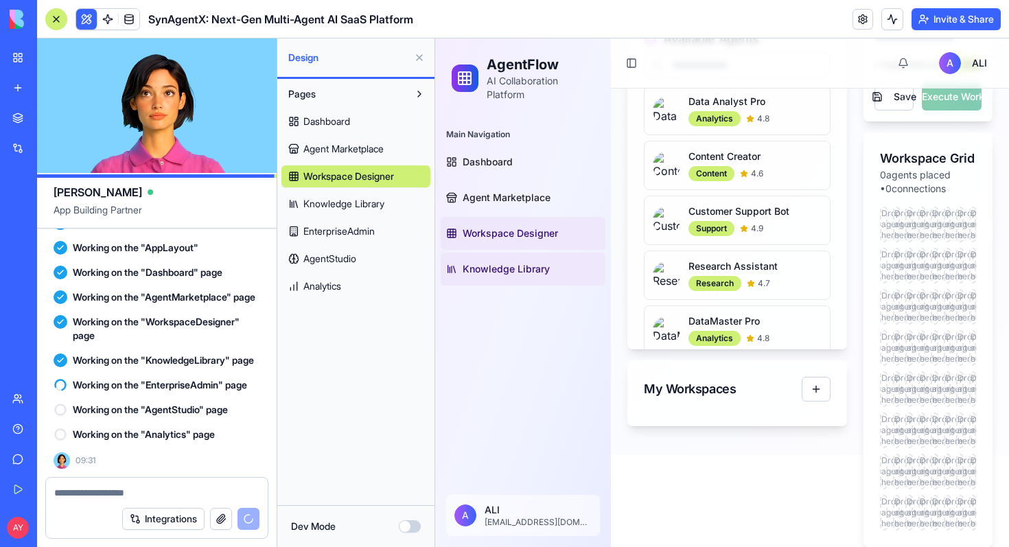
click at [526, 273] on span "Knowledge Library" at bounding box center [506, 269] width 87 height 14
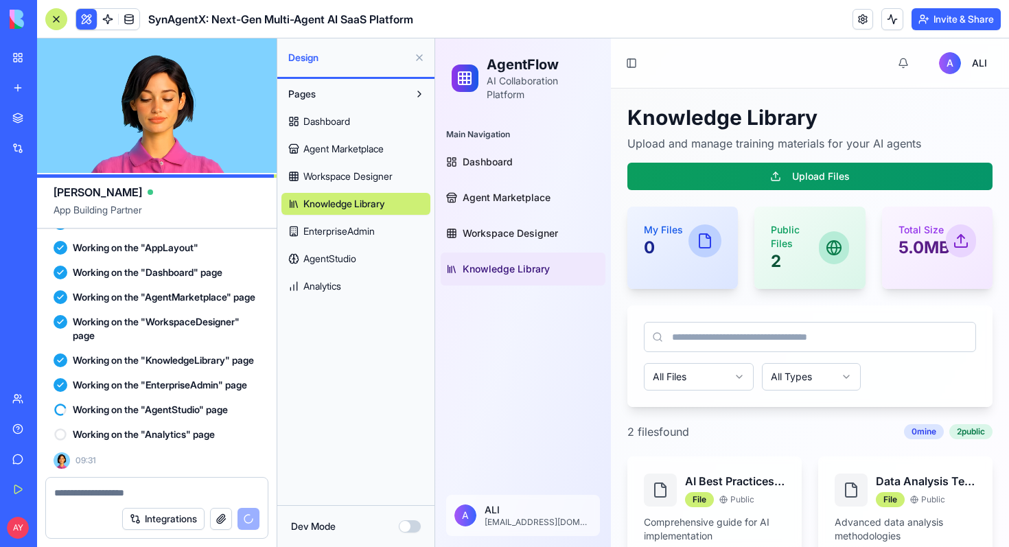
scroll to position [3331, 0]
paste textarea "**********"
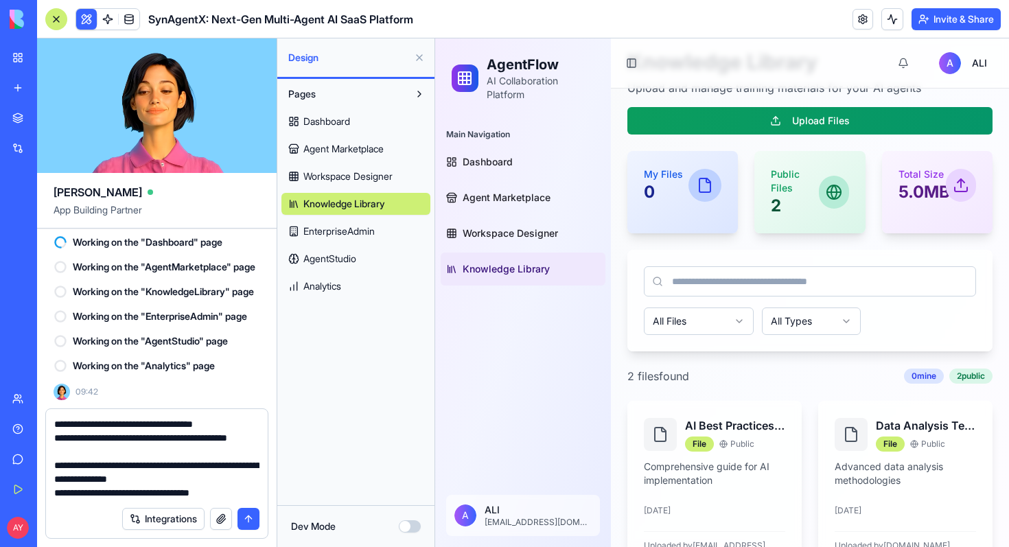
scroll to position [0, 0]
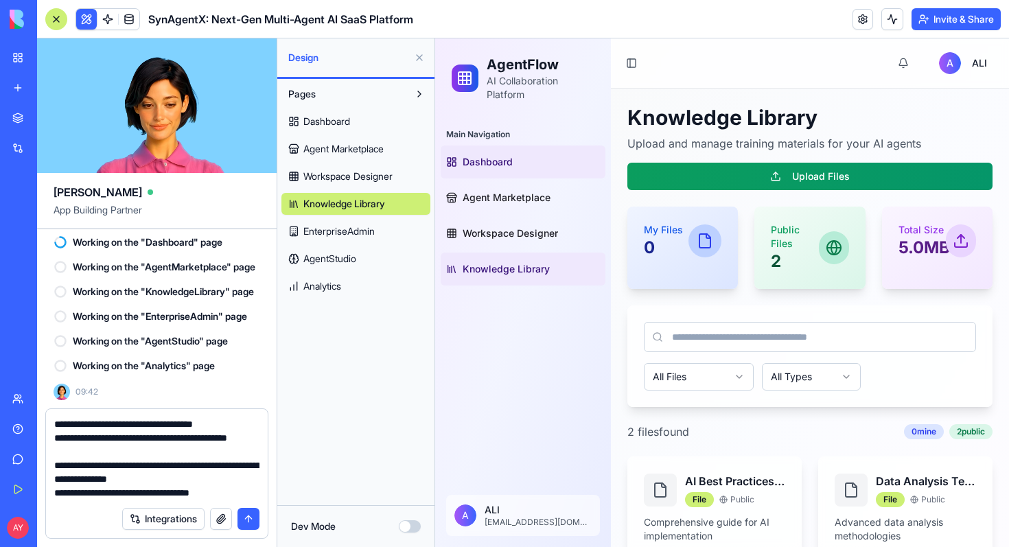
type textarea "**********"
click at [501, 166] on span "Dashboard" at bounding box center [488, 162] width 50 height 14
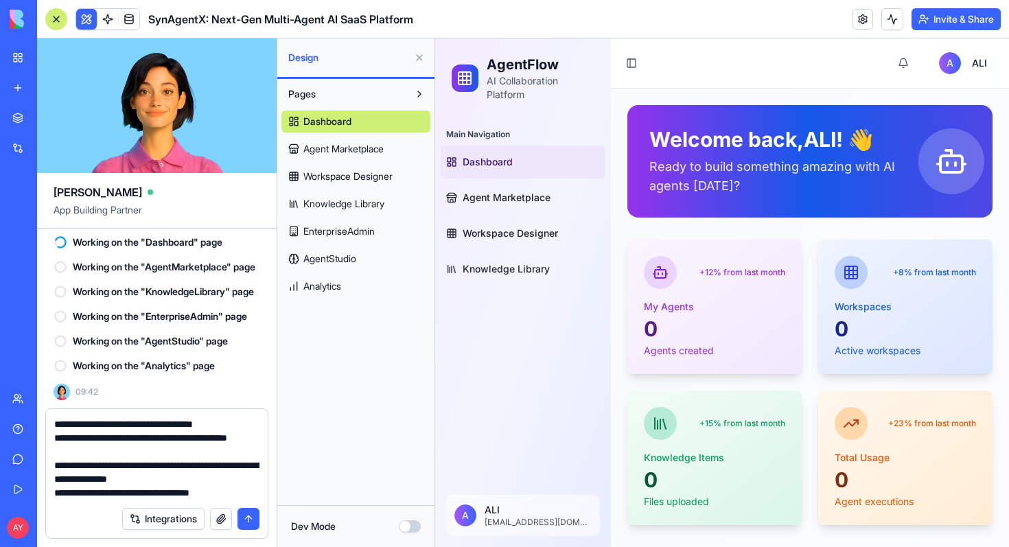
click at [419, 60] on button at bounding box center [419, 58] width 22 height 22
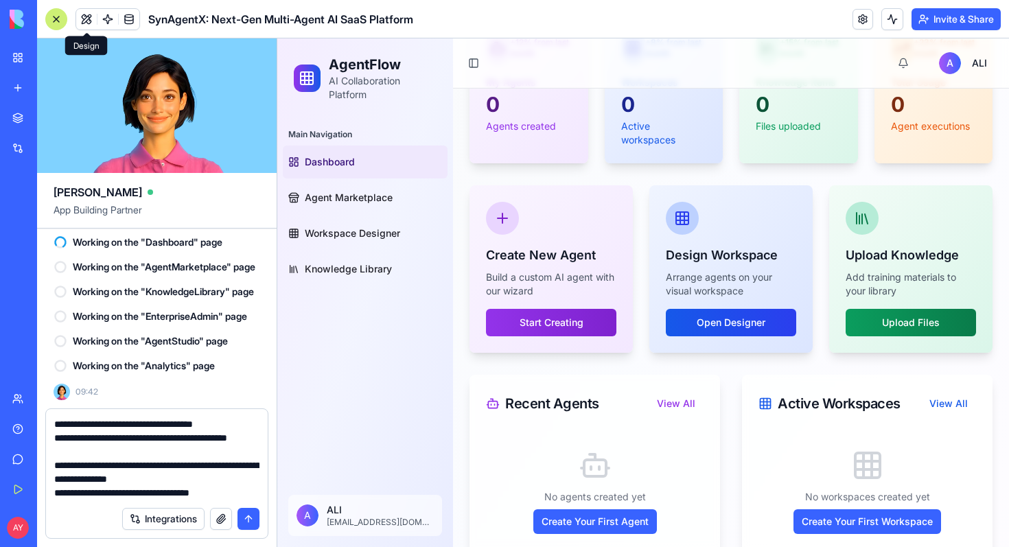
scroll to position [3639, 0]
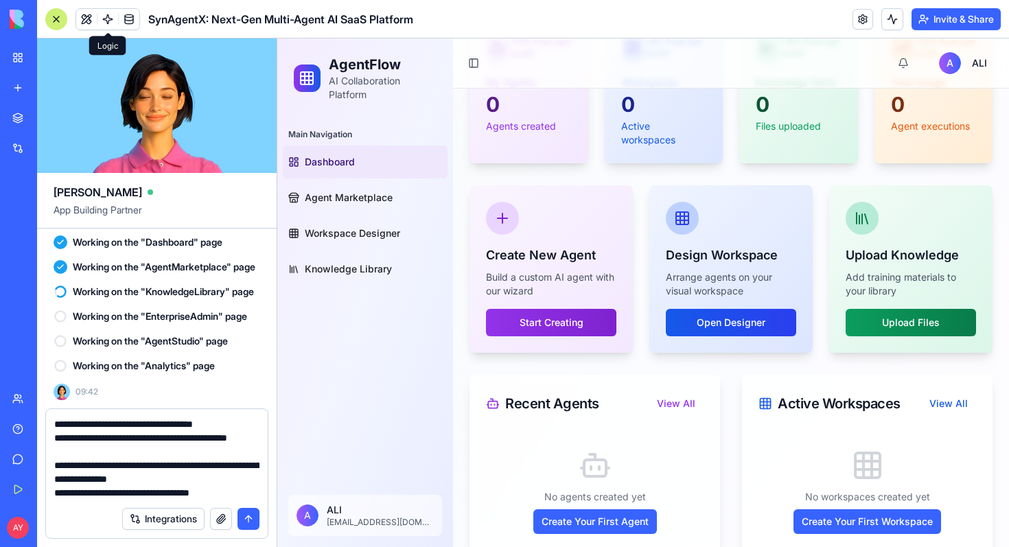
click at [109, 21] on span at bounding box center [108, 19] width 38 height 38
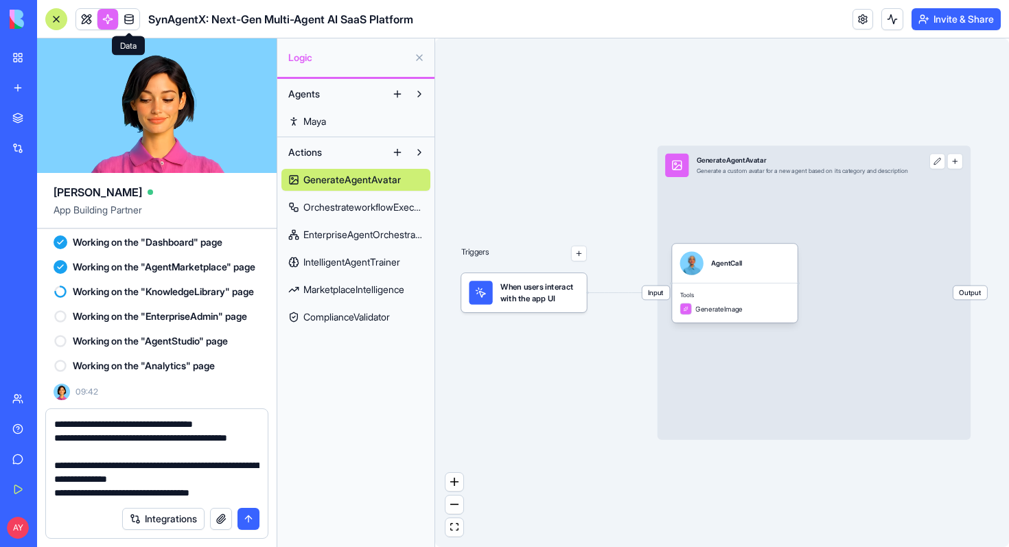
click at [130, 19] on link at bounding box center [129, 19] width 21 height 21
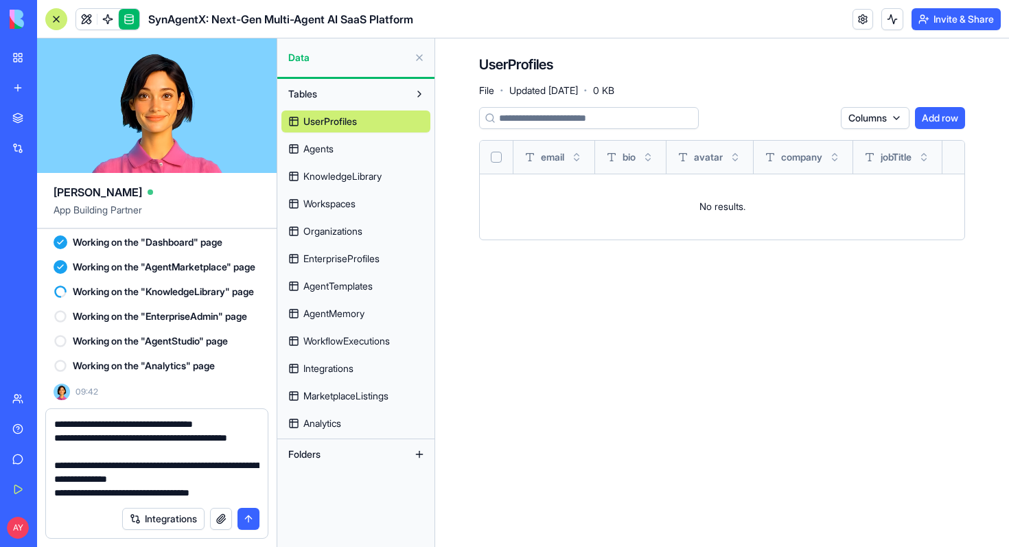
click at [130, 19] on link at bounding box center [129, 19] width 21 height 21
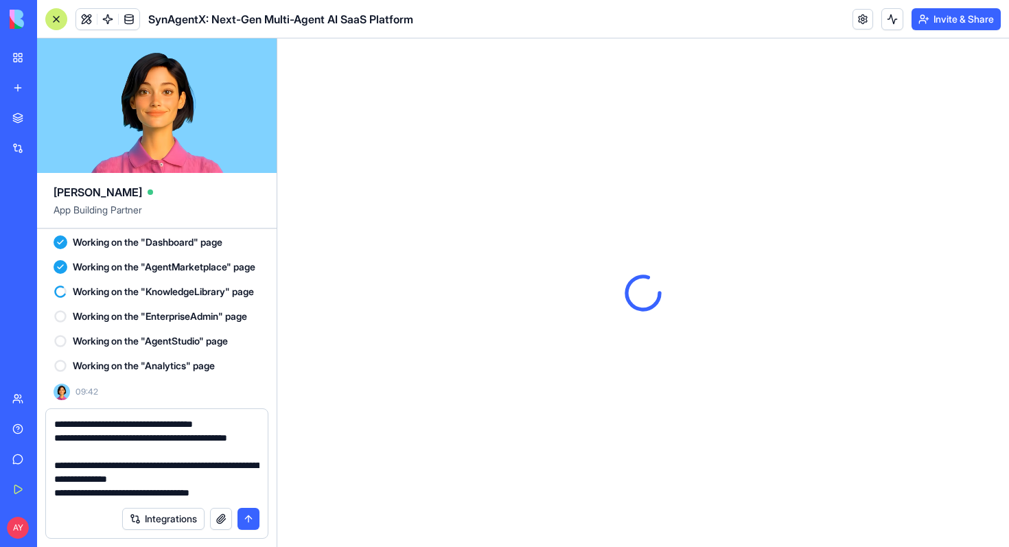
click at [129, 18] on link at bounding box center [129, 19] width 21 height 21
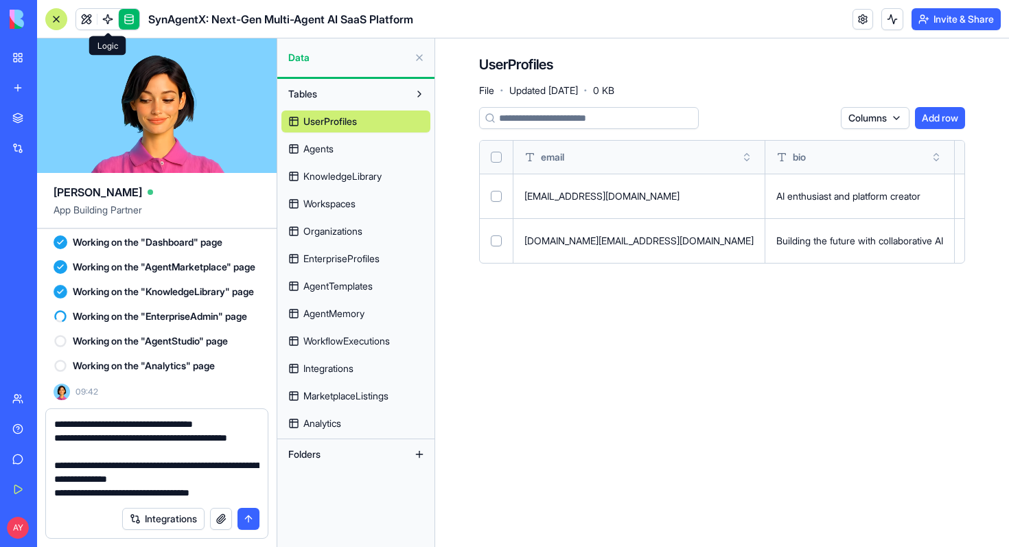
click at [104, 17] on link at bounding box center [107, 19] width 21 height 21
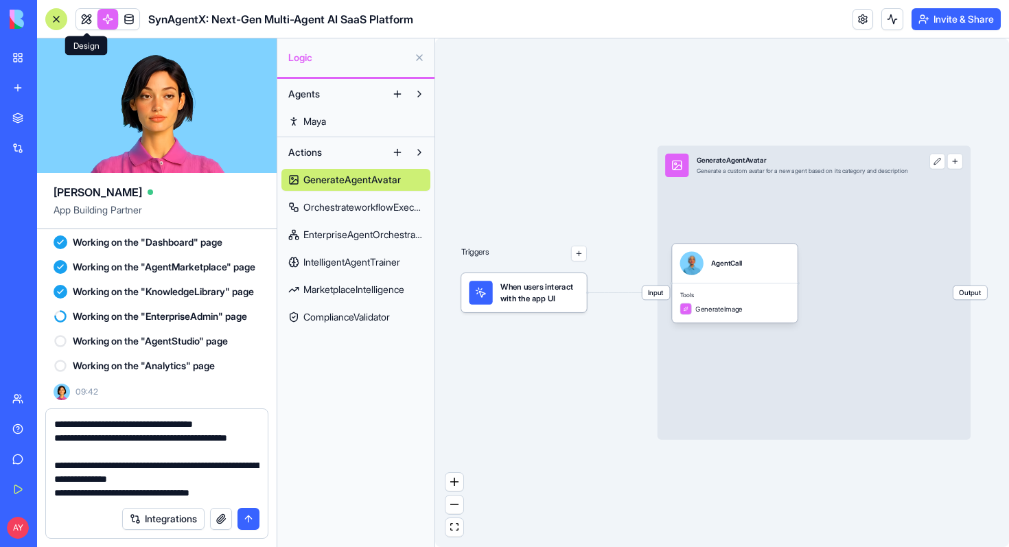
click at [84, 23] on link at bounding box center [86, 19] width 21 height 21
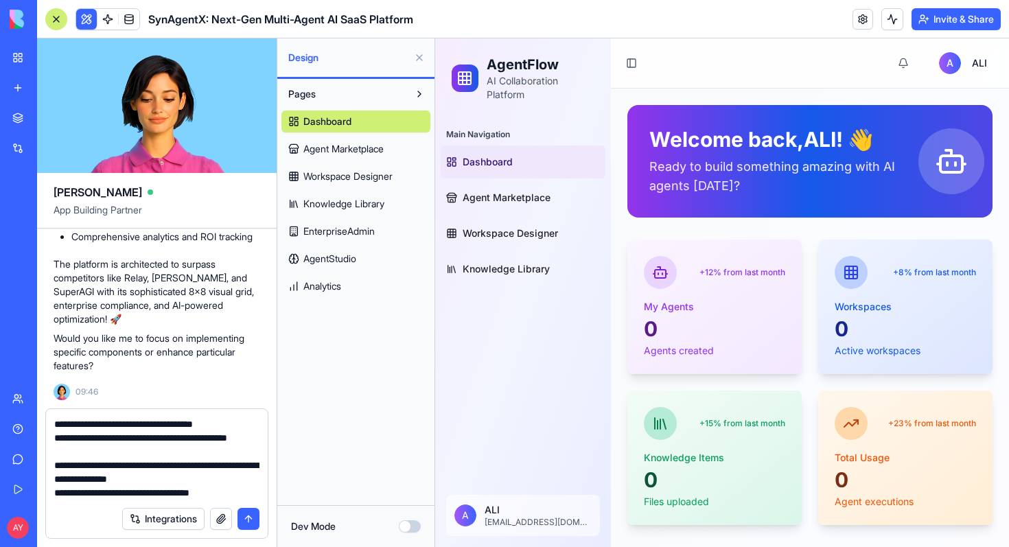
scroll to position [4608, 0]
click at [248, 514] on button "submit" at bounding box center [248, 519] width 22 height 22
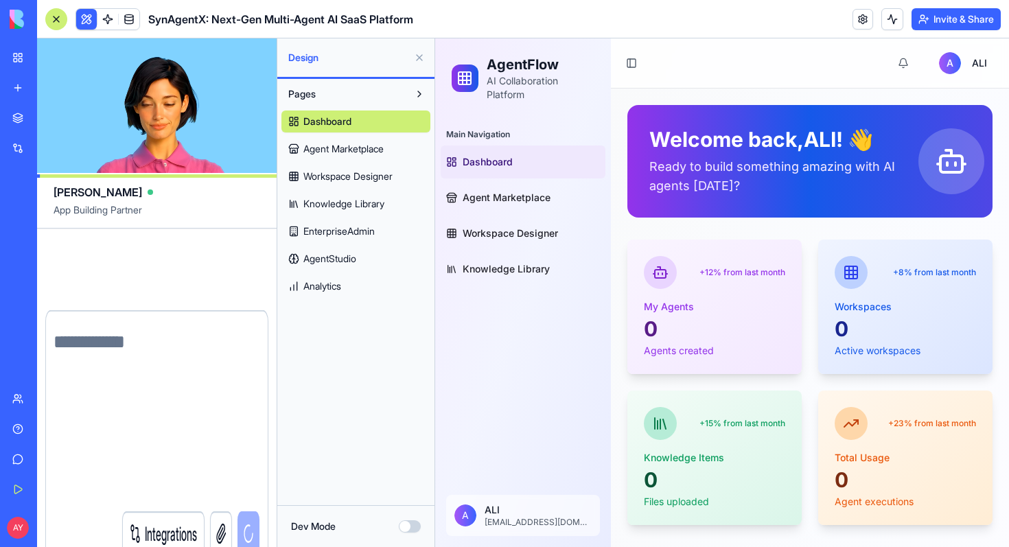
scroll to position [0, 0]
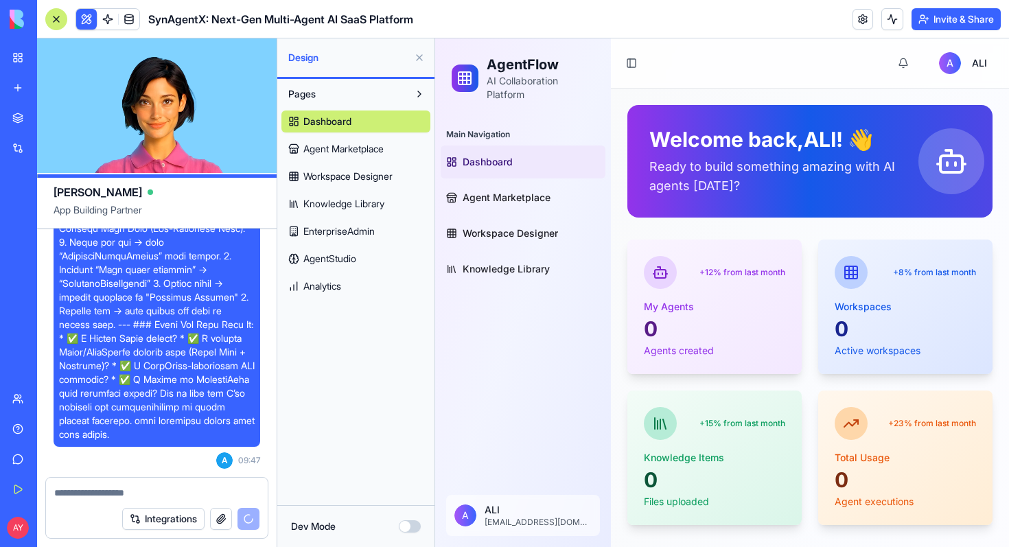
click at [418, 62] on button at bounding box center [419, 58] width 22 height 22
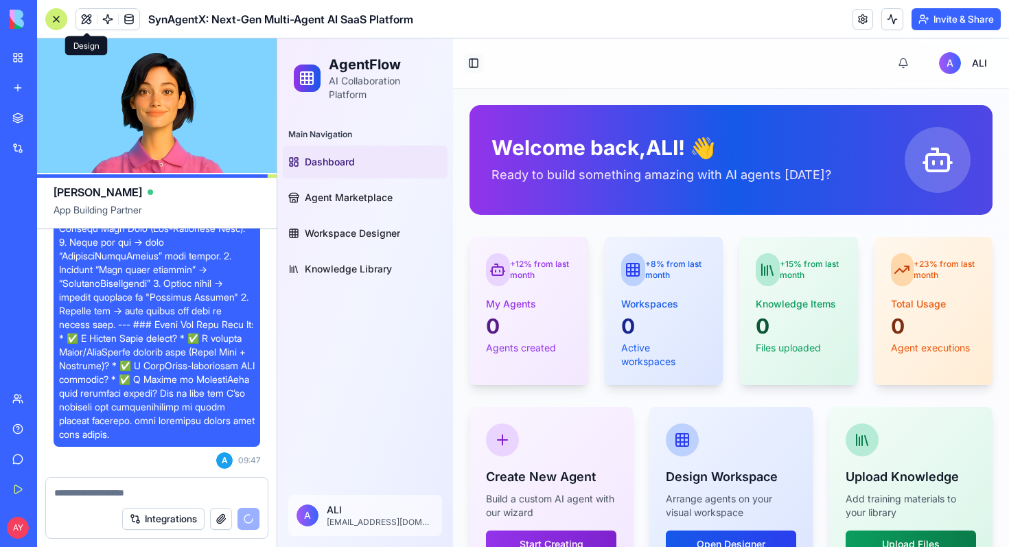
click at [471, 67] on button "Toggle Sidebar" at bounding box center [473, 63] width 19 height 19
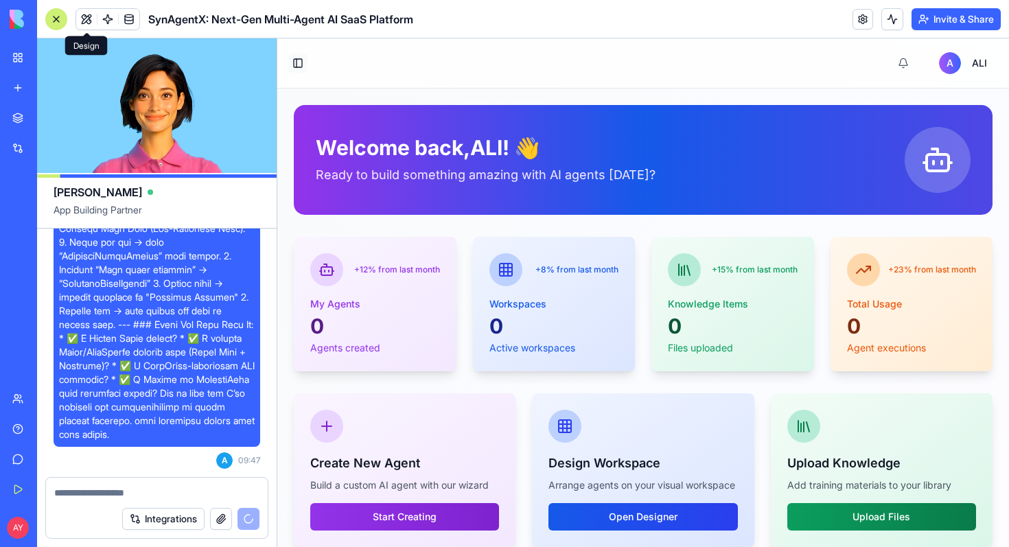
click at [303, 62] on button "Toggle Sidebar" at bounding box center [297, 63] width 19 height 19
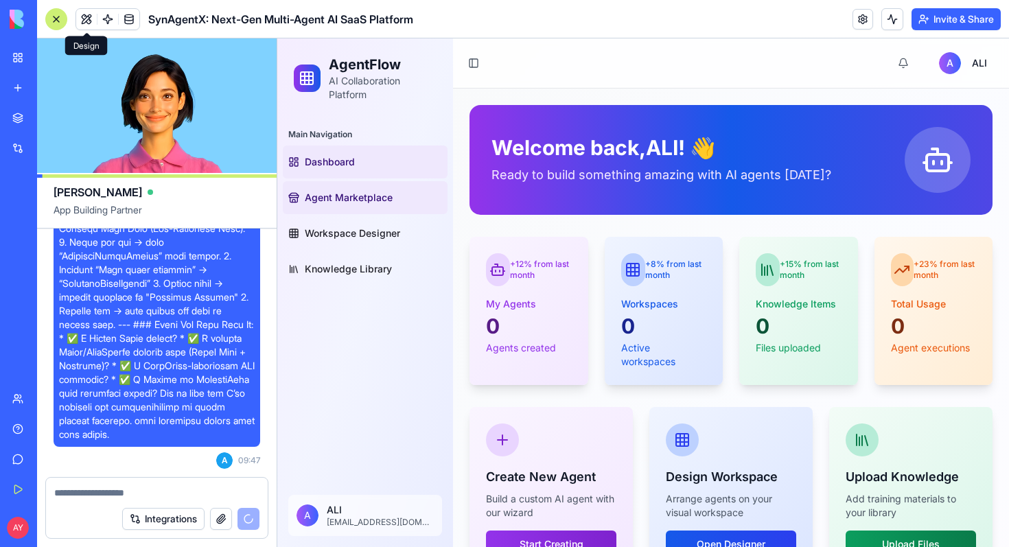
click at [345, 204] on span "Agent Marketplace" at bounding box center [349, 198] width 88 height 14
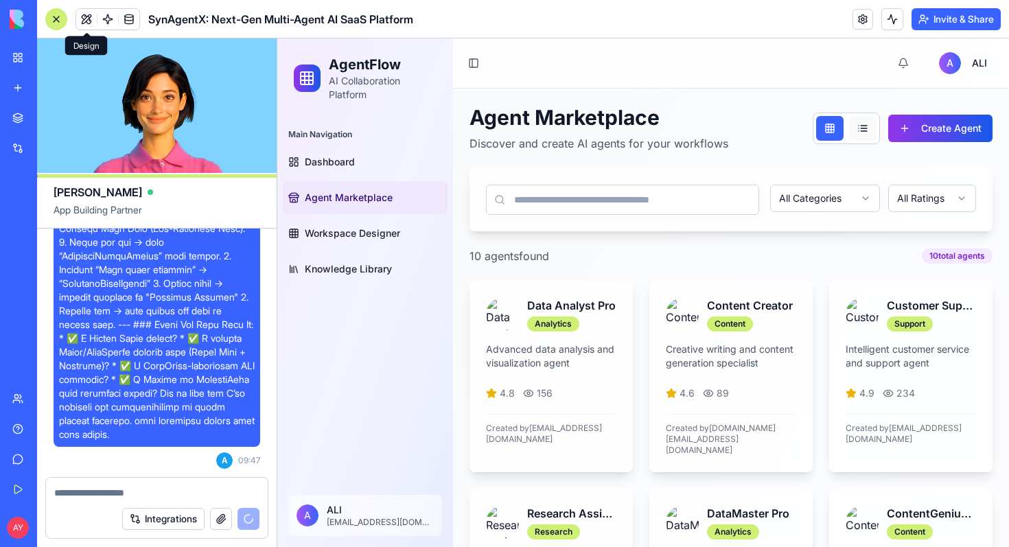
click at [854, 137] on button at bounding box center [862, 128] width 27 height 25
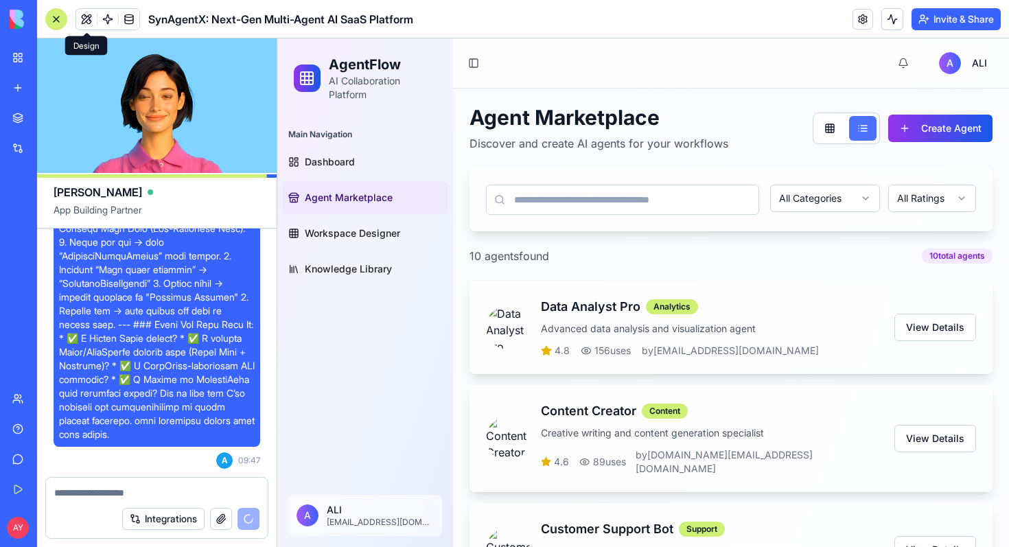
click at [854, 137] on button at bounding box center [862, 128] width 27 height 25
click at [826, 129] on button at bounding box center [829, 128] width 27 height 25
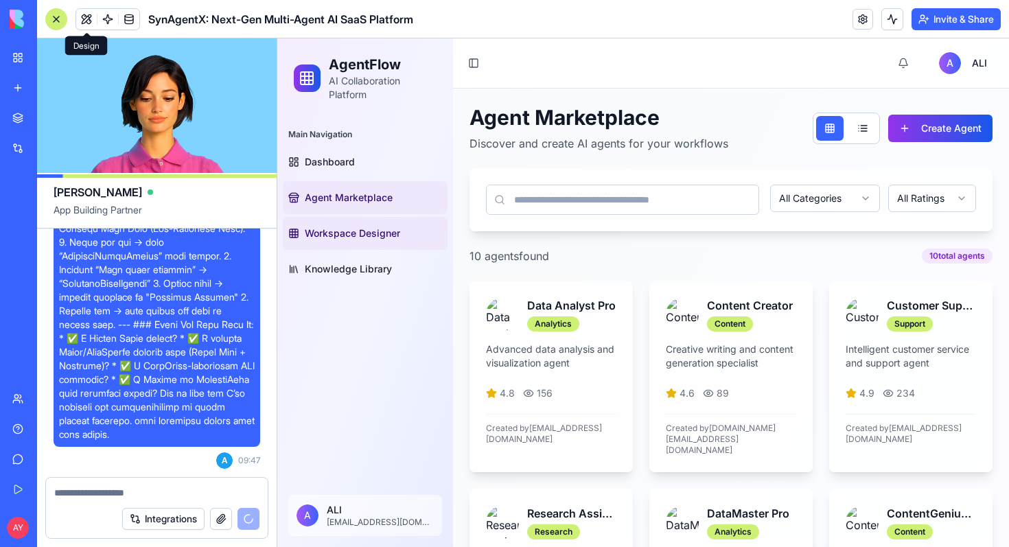
click at [358, 235] on span "Workspace Designer" at bounding box center [352, 233] width 95 height 14
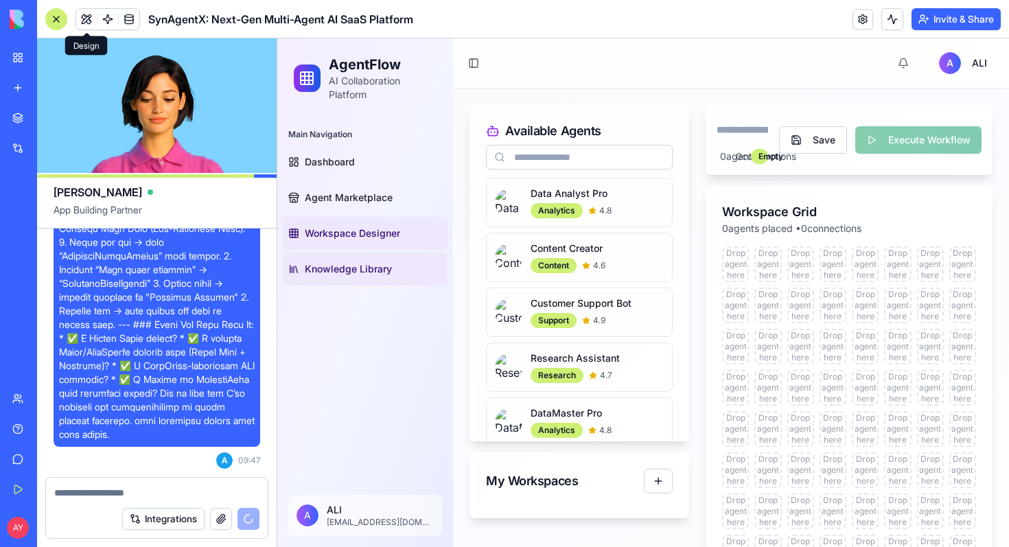
click at [340, 276] on link "Knowledge Library" at bounding box center [365, 269] width 165 height 33
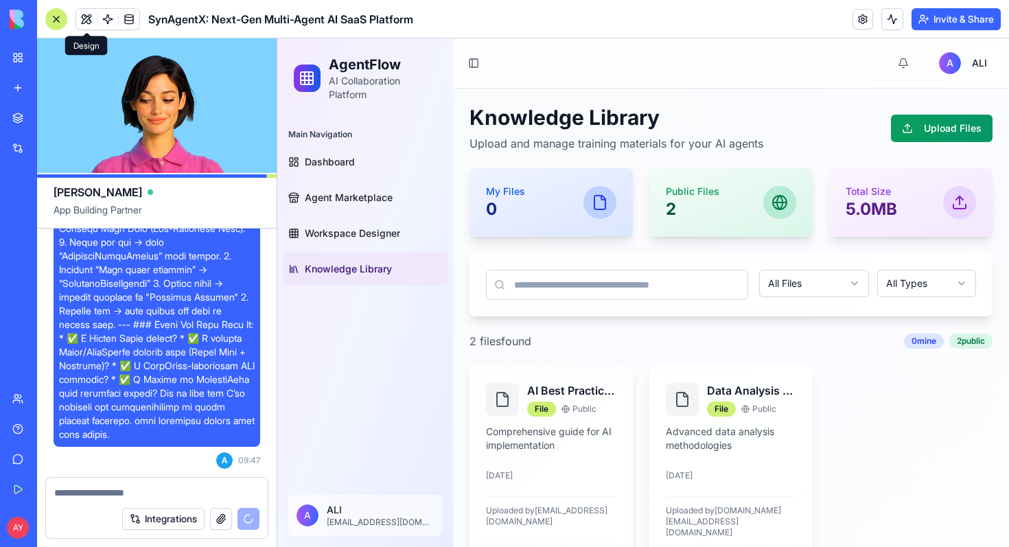
scroll to position [13, 0]
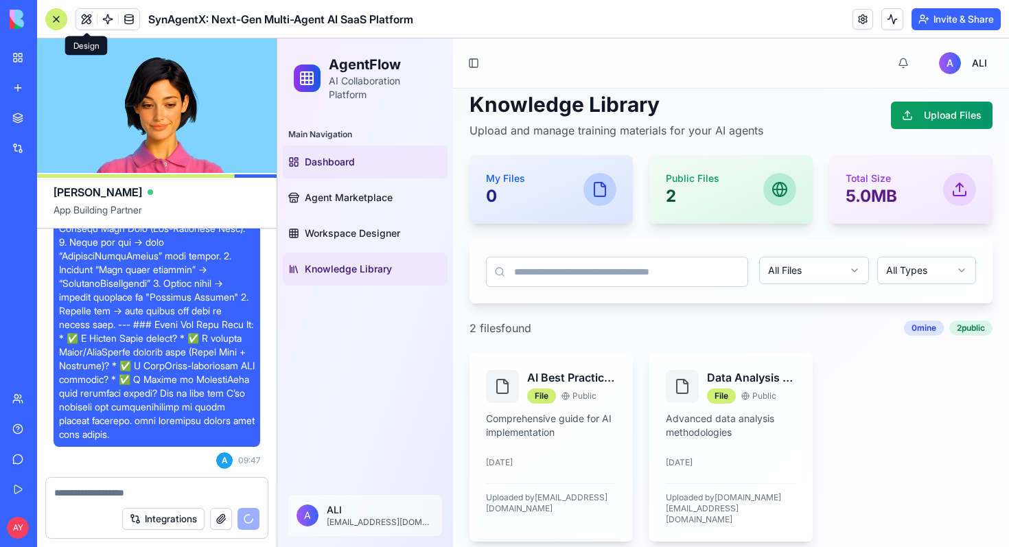
click at [371, 156] on link "Dashboard" at bounding box center [365, 161] width 165 height 33
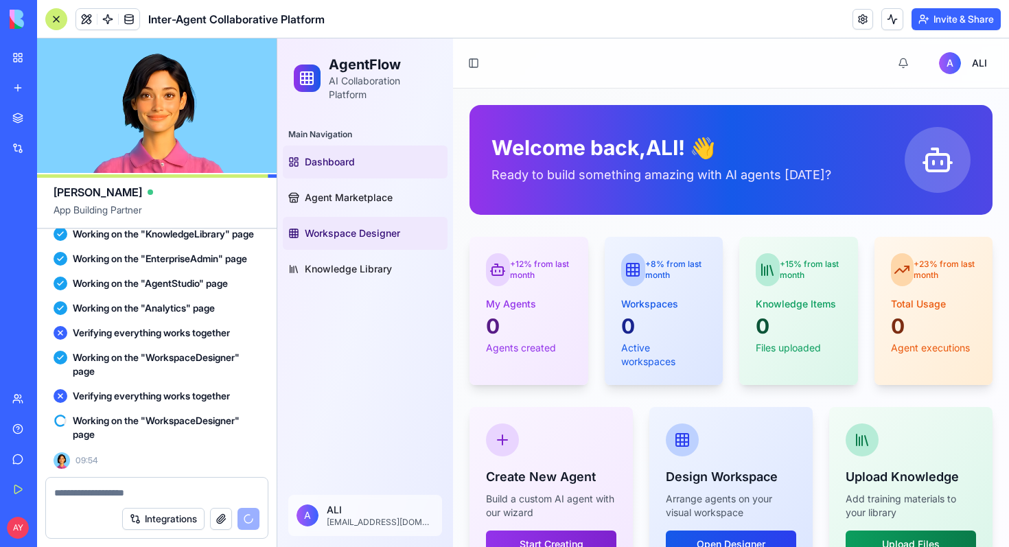
click at [355, 242] on link "Workspace Designer" at bounding box center [365, 233] width 165 height 33
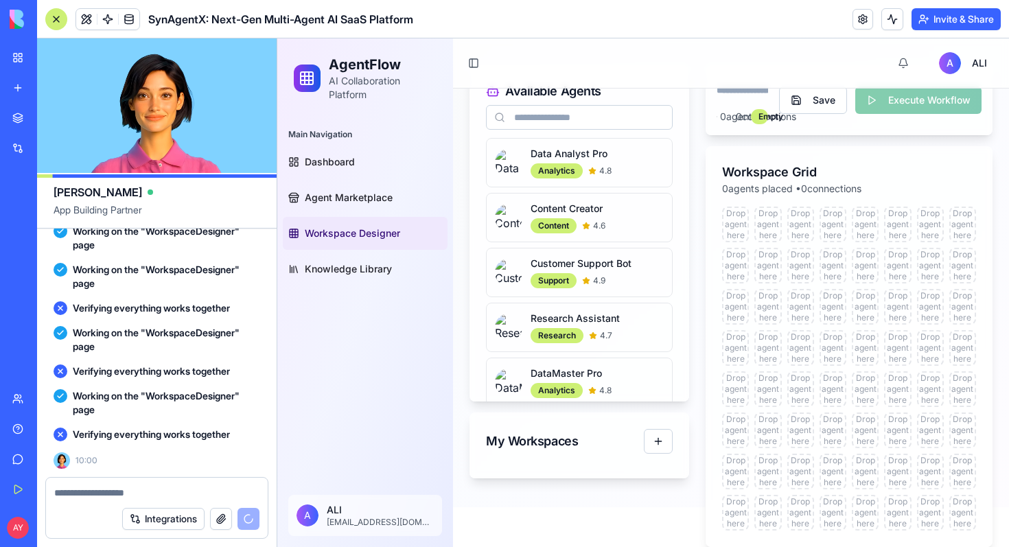
scroll to position [7240, 0]
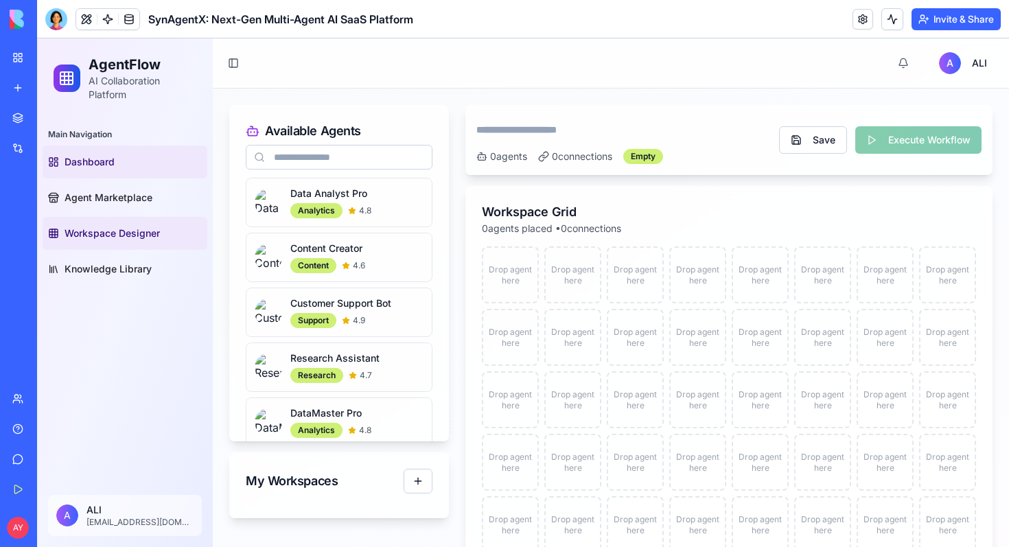
click at [115, 164] on link "Dashboard" at bounding box center [125, 161] width 165 height 33
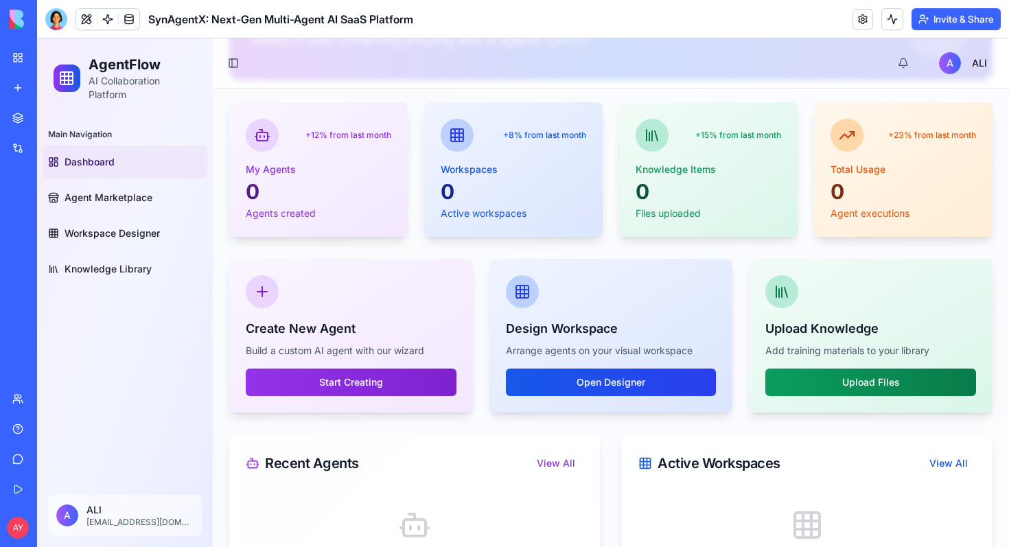
scroll to position [236, 0]
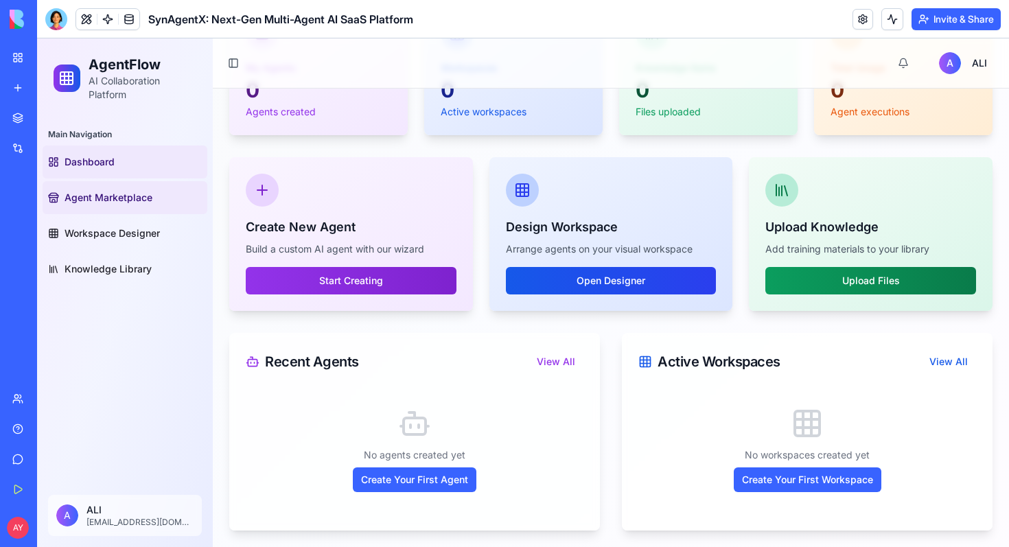
click at [125, 204] on span "Agent Marketplace" at bounding box center [109, 198] width 88 height 14
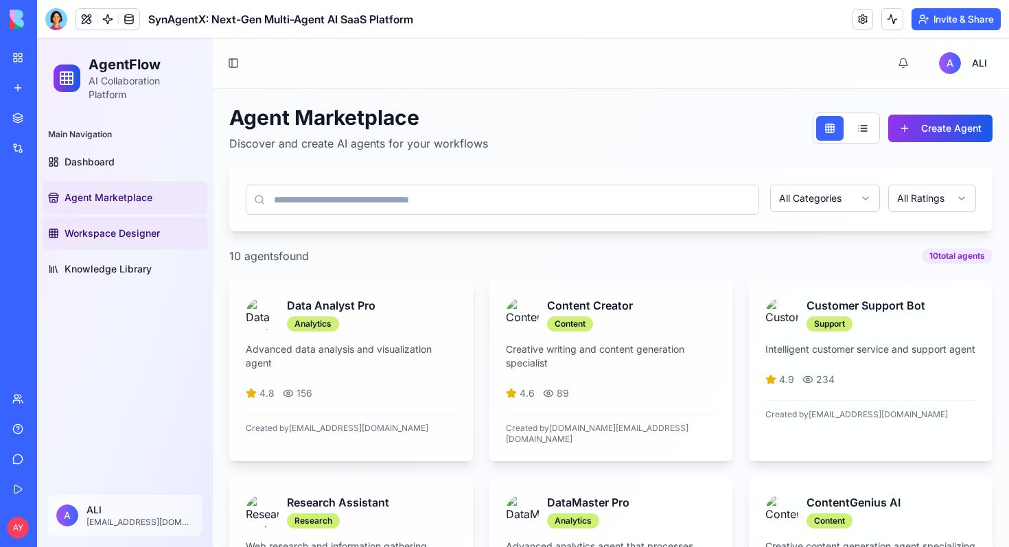
click at [130, 236] on span "Workspace Designer" at bounding box center [112, 233] width 95 height 14
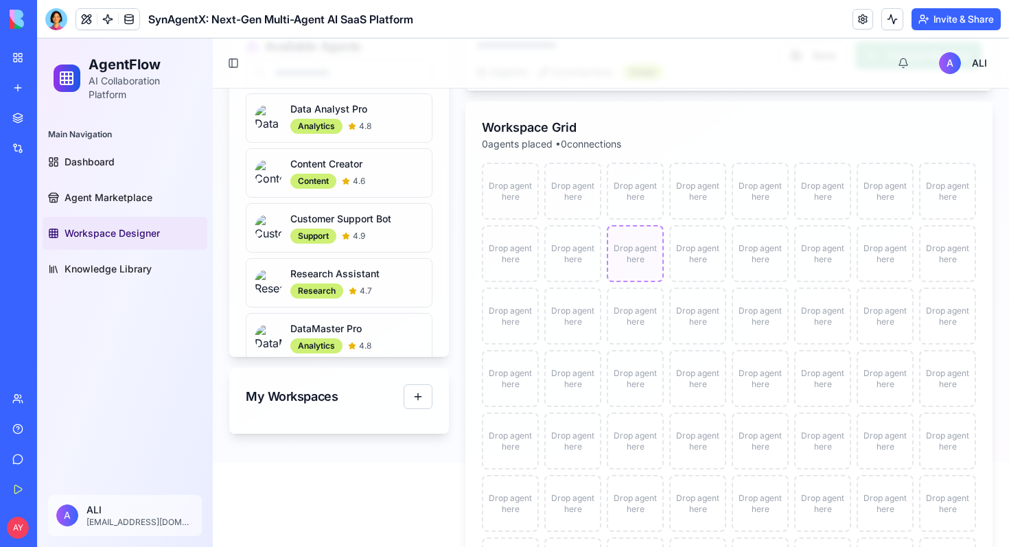
scroll to position [128, 0]
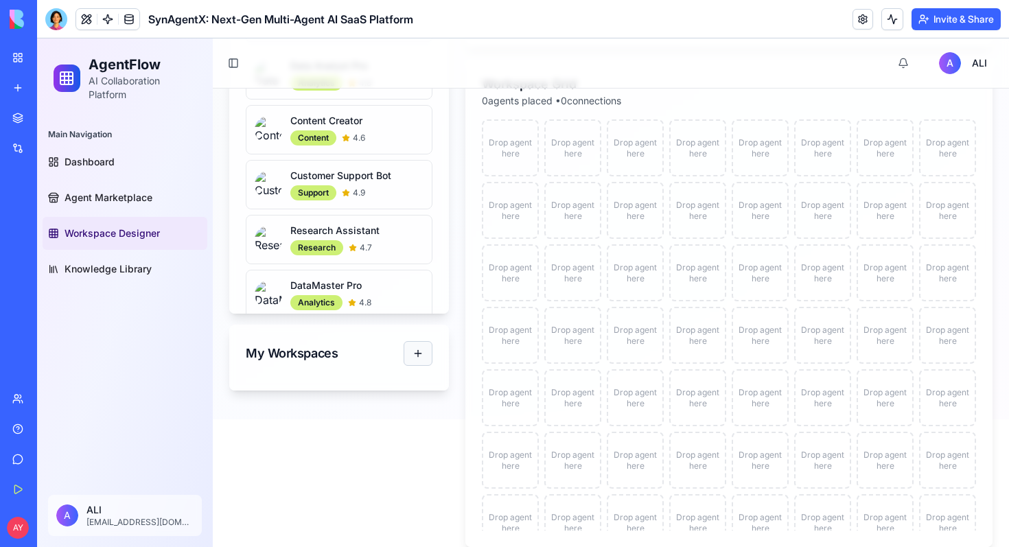
click at [425, 357] on button "button" at bounding box center [418, 353] width 29 height 25
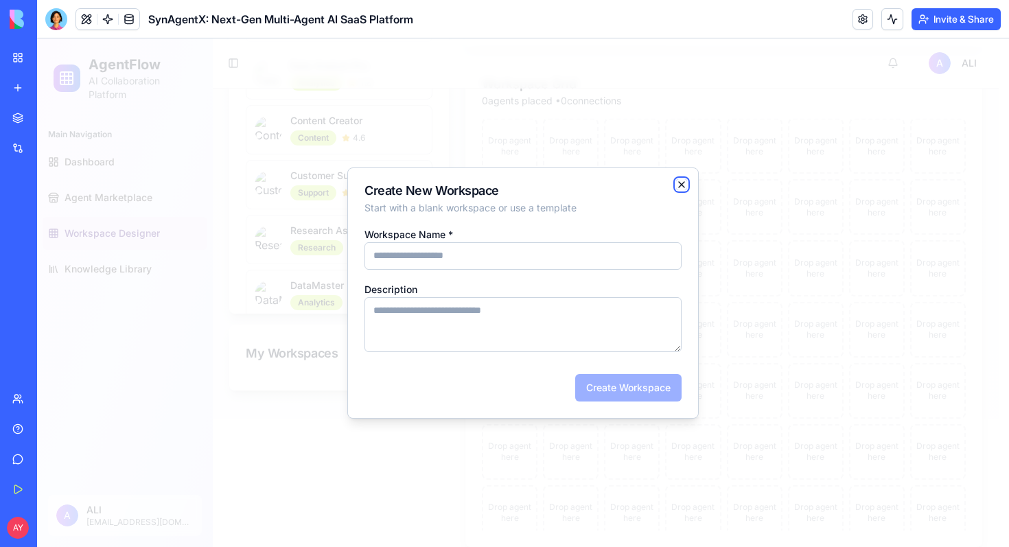
click at [680, 188] on icon "button" at bounding box center [681, 184] width 11 height 11
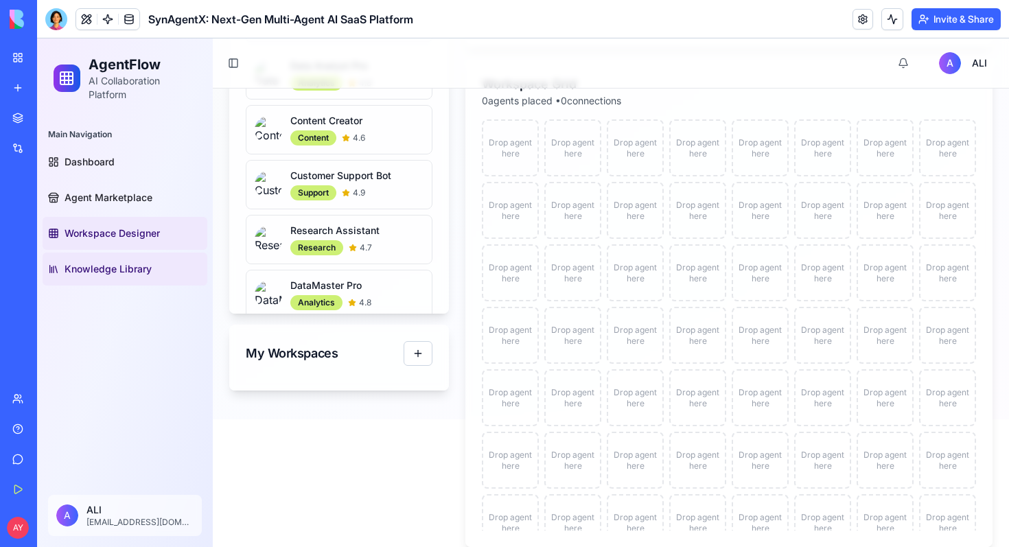
click at [115, 275] on span "Knowledge Library" at bounding box center [108, 269] width 87 height 14
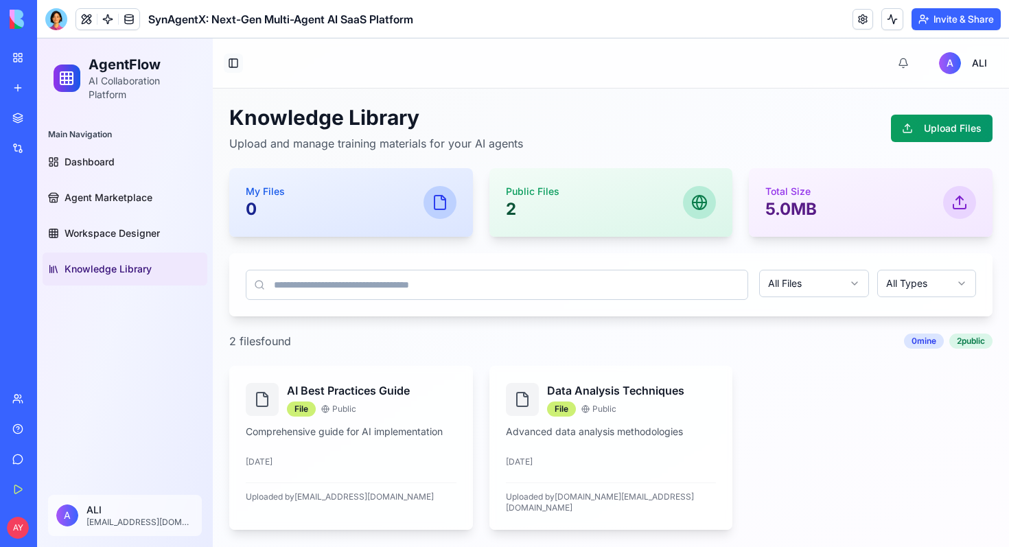
click at [235, 66] on button "Toggle Sidebar" at bounding box center [233, 63] width 19 height 19
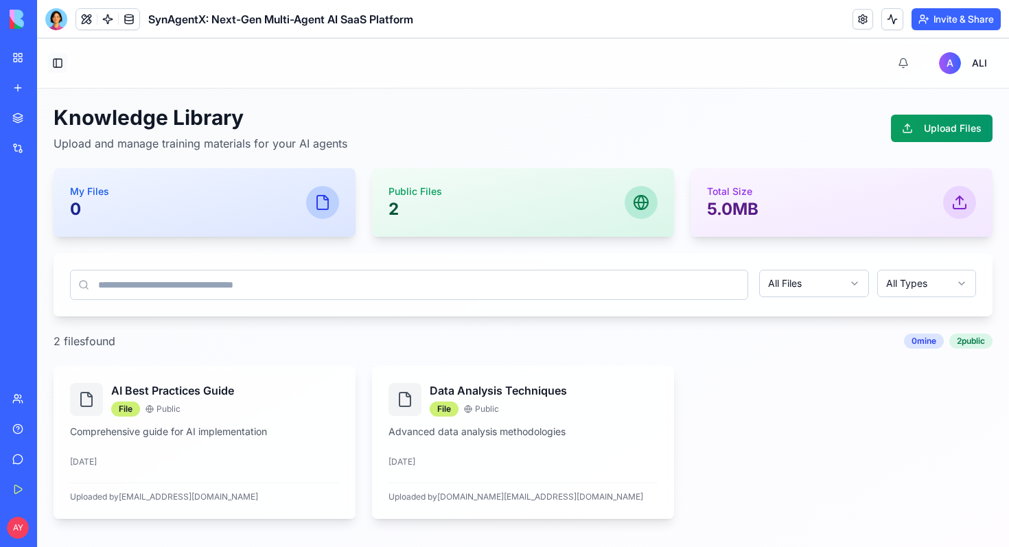
click at [60, 61] on button "Toggle Sidebar" at bounding box center [57, 63] width 19 height 19
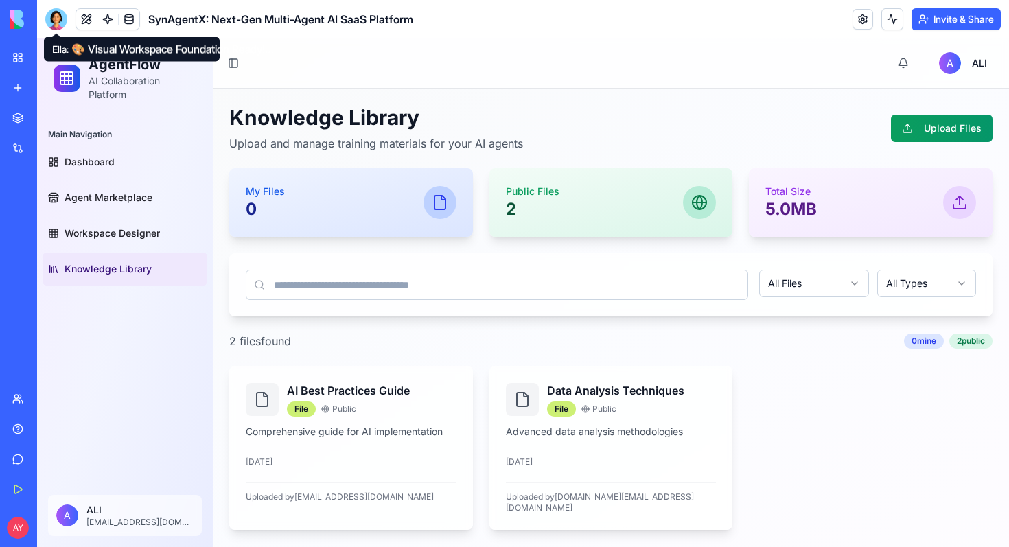
click at [58, 16] on div at bounding box center [56, 19] width 22 height 22
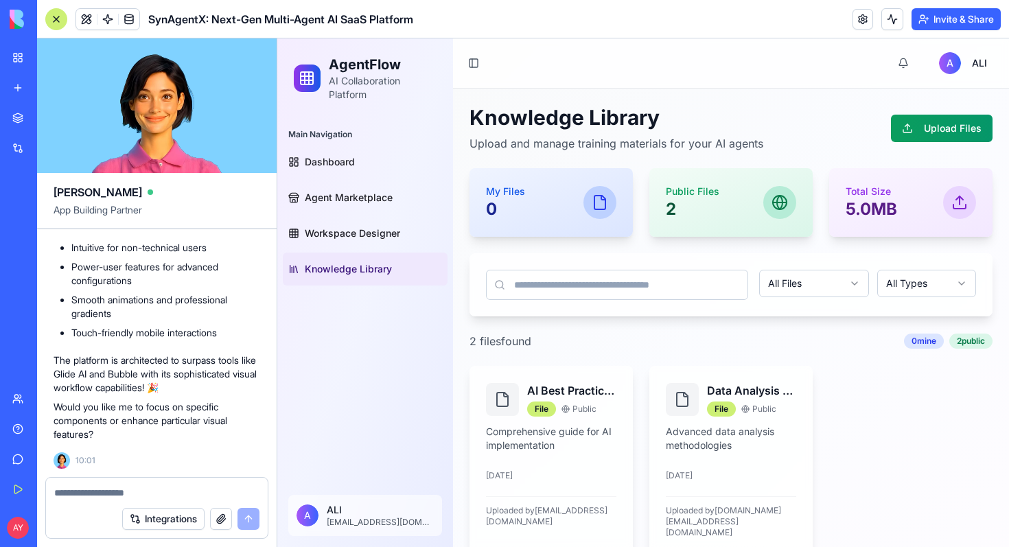
scroll to position [7202, 0]
click at [66, 486] on textarea at bounding box center [156, 493] width 205 height 14
click at [78, 489] on textarea at bounding box center [156, 493] width 205 height 14
type textarea "*"
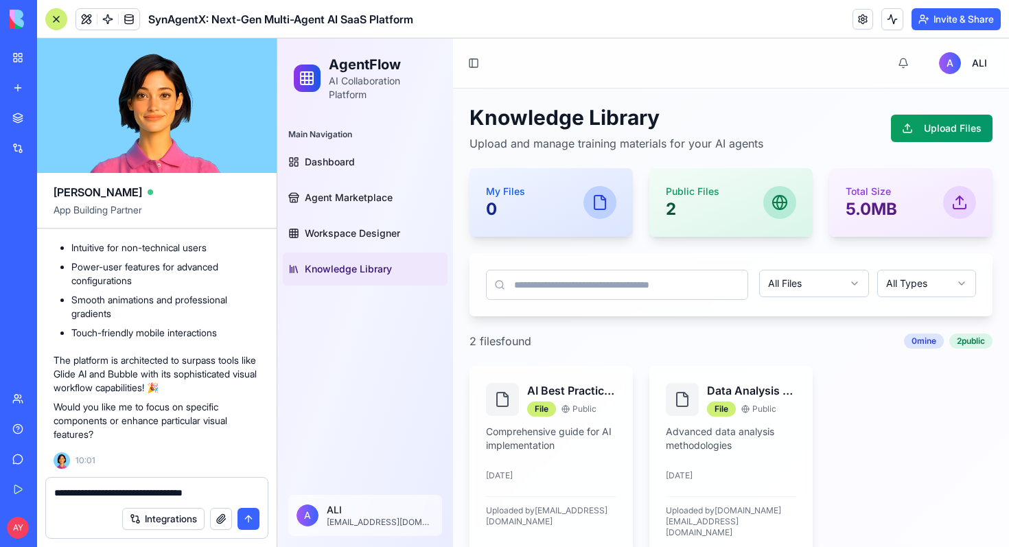
type textarea "**********"
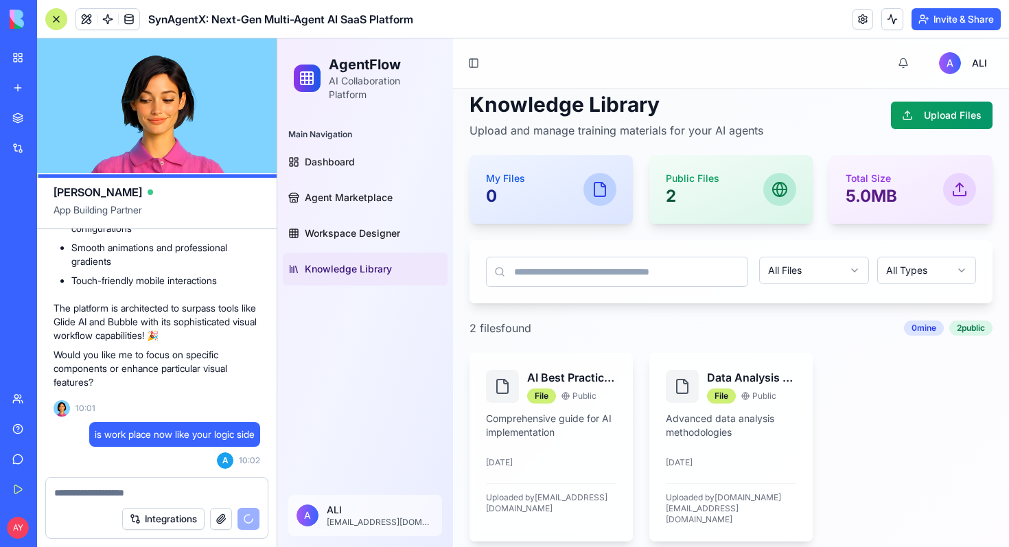
scroll to position [0, 0]
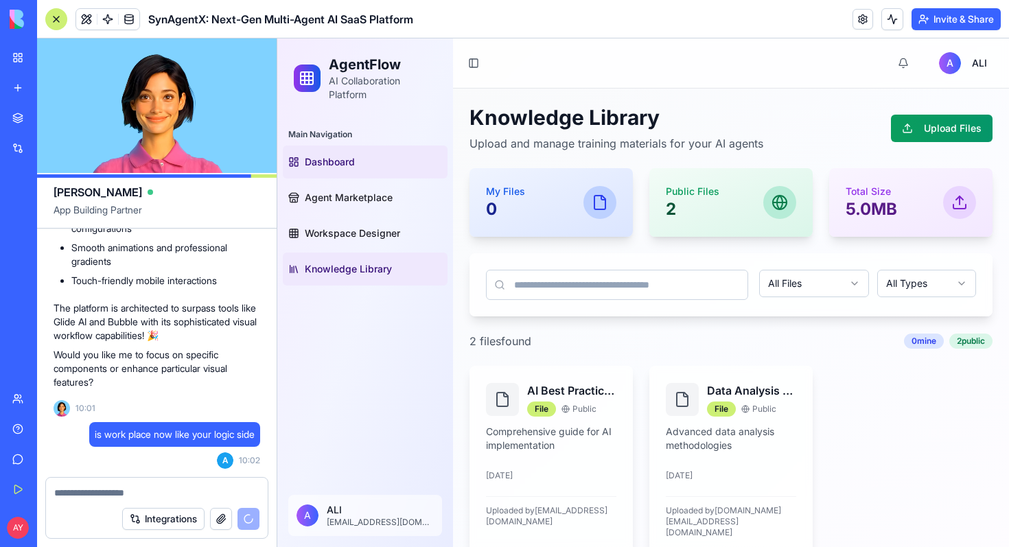
click at [323, 167] on span "Dashboard" at bounding box center [330, 162] width 50 height 14
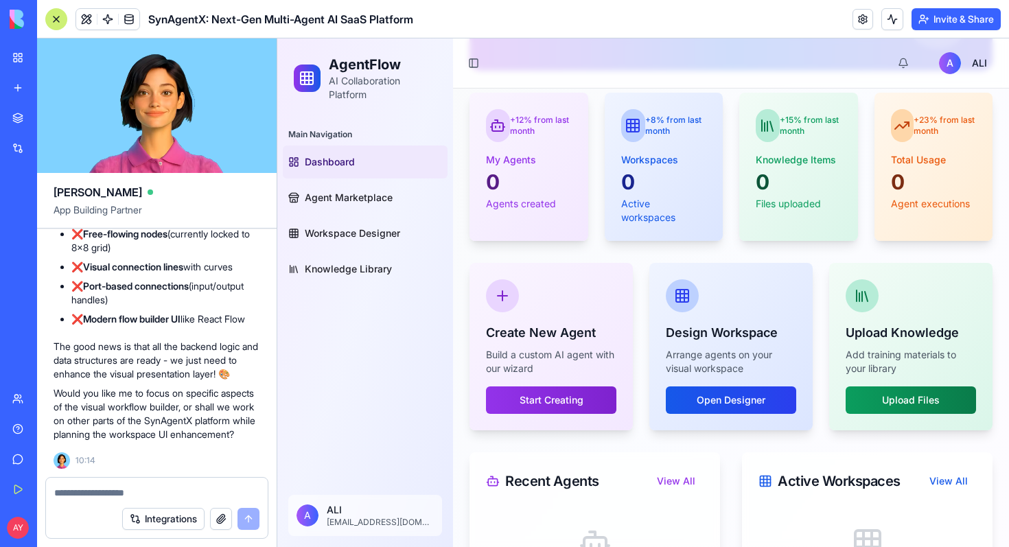
scroll to position [9156, 0]
click at [93, 492] on textarea at bounding box center [156, 493] width 205 height 14
type textarea "**********"
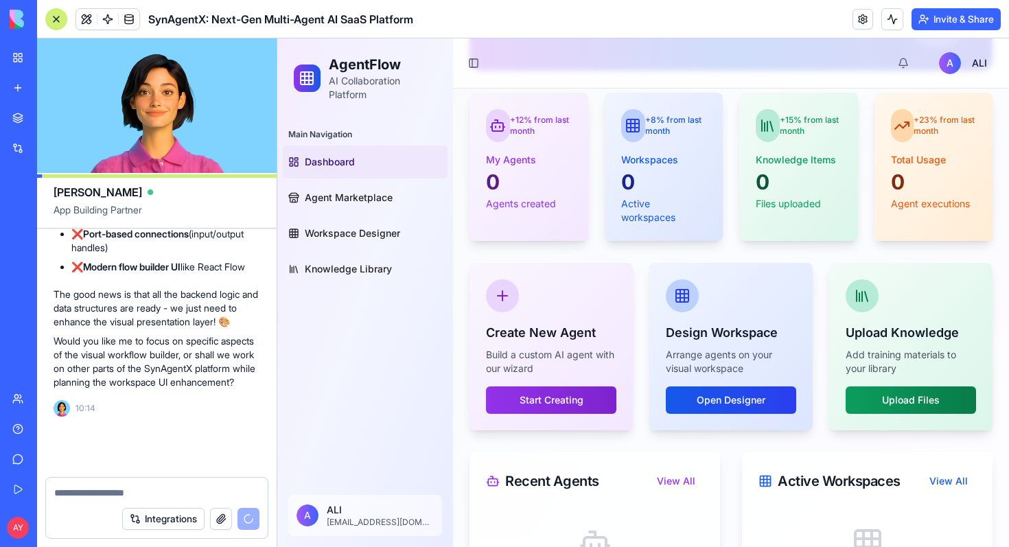
scroll to position [9208, 0]
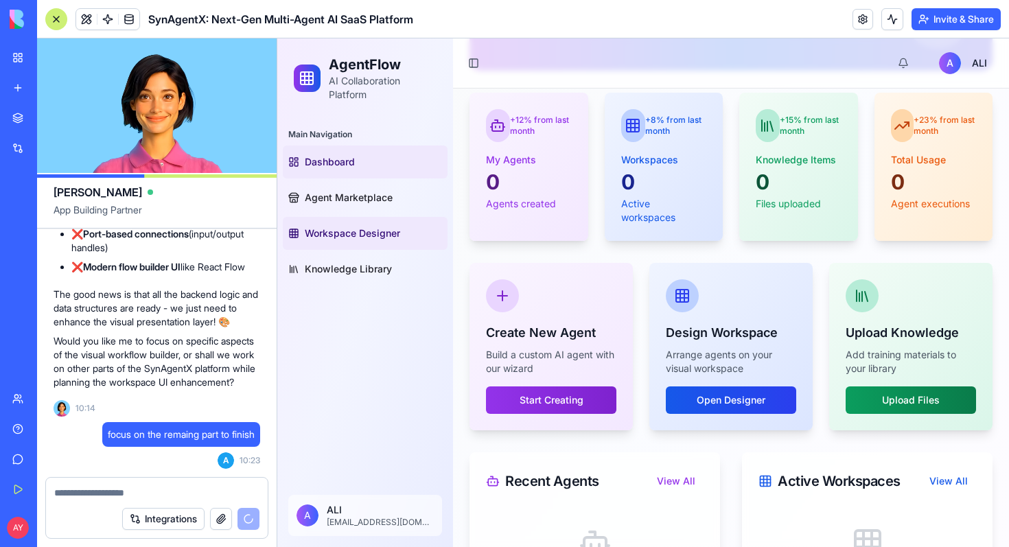
click at [361, 233] on span "Workspace Designer" at bounding box center [352, 233] width 95 height 14
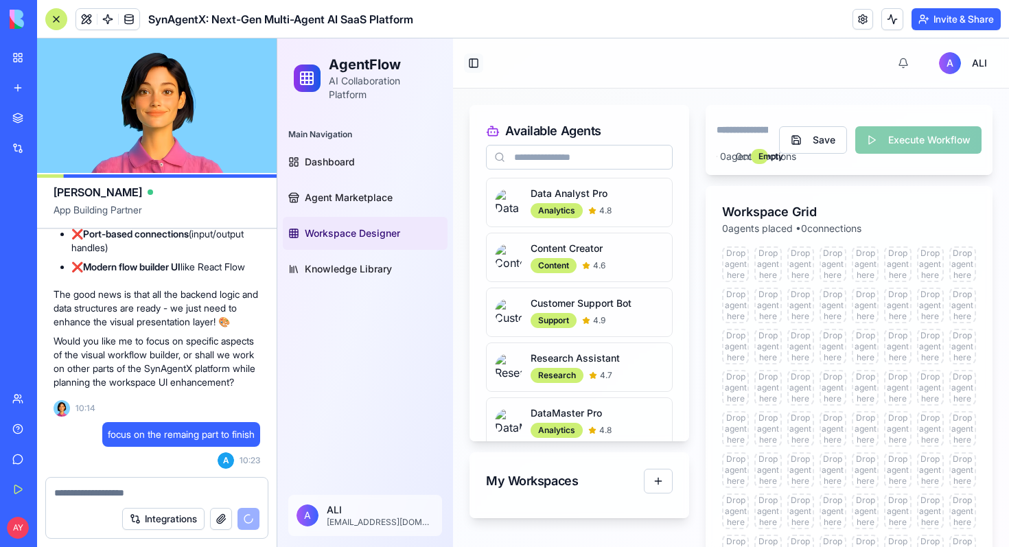
click at [471, 62] on button "Toggle Sidebar" at bounding box center [473, 63] width 19 height 19
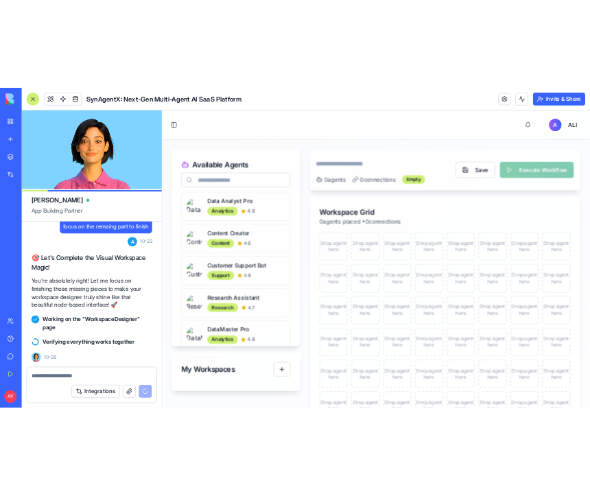
scroll to position [9582, 0]
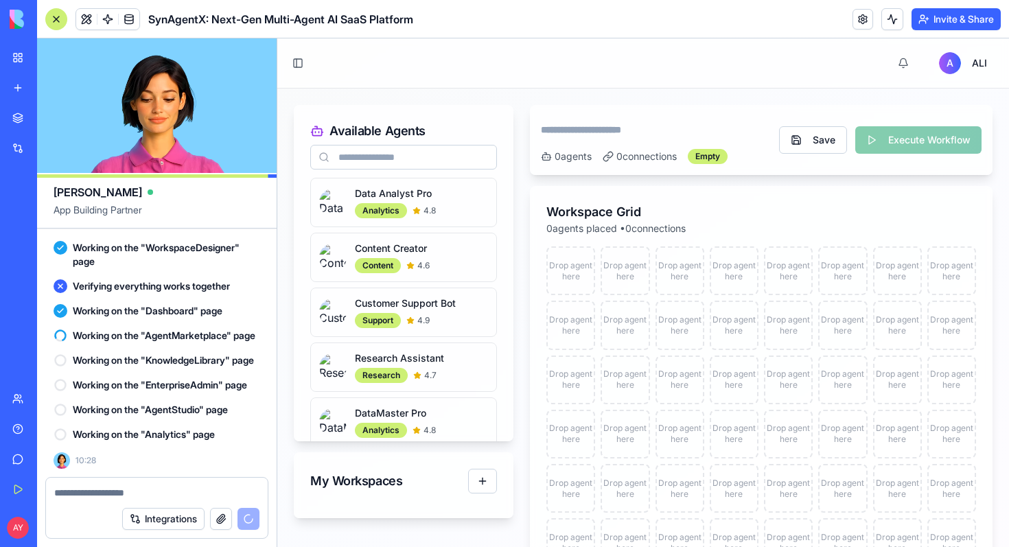
click at [353, 0] on header "SynAgentX: Next-Gen Multi-Agent AI SaaS Platform Invite & Share" at bounding box center [523, 19] width 972 height 38
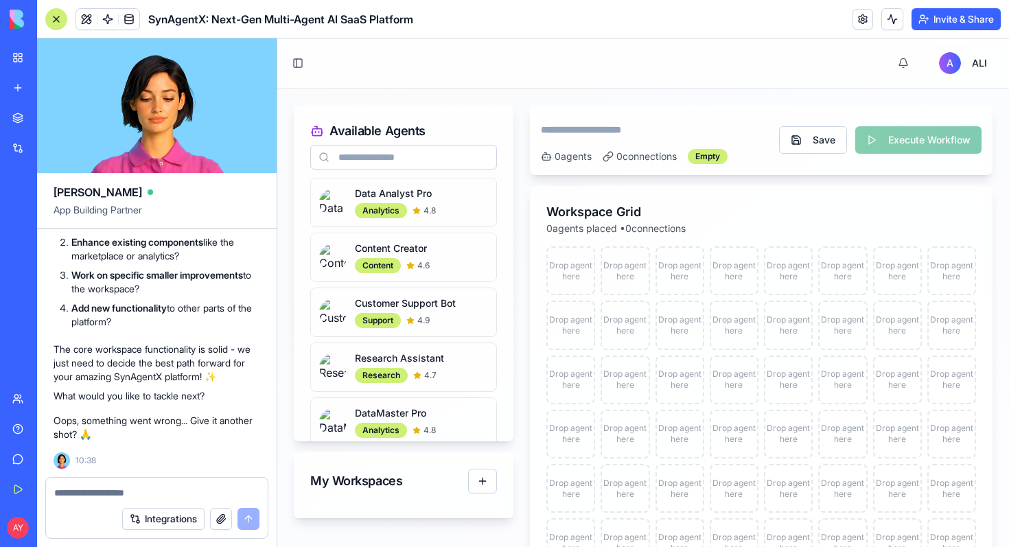
scroll to position [10683, 0]
click at [79, 493] on textarea at bounding box center [156, 493] width 205 height 14
